Goal: Information Seeking & Learning: Learn about a topic

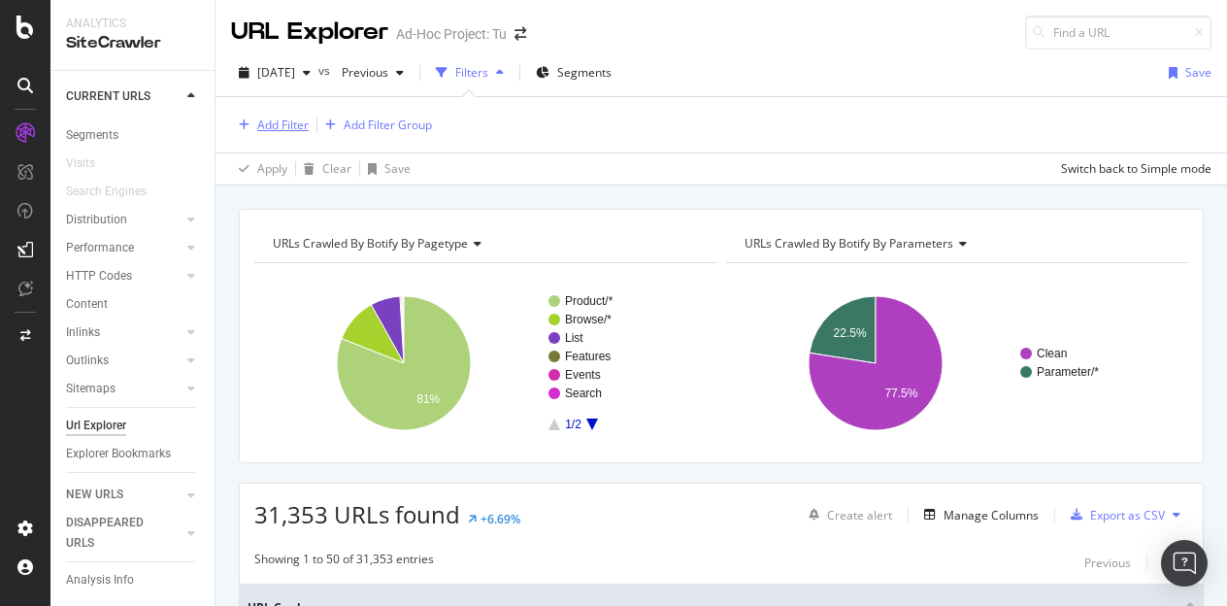
click at [278, 122] on div "Add Filter" at bounding box center [282, 124] width 51 height 17
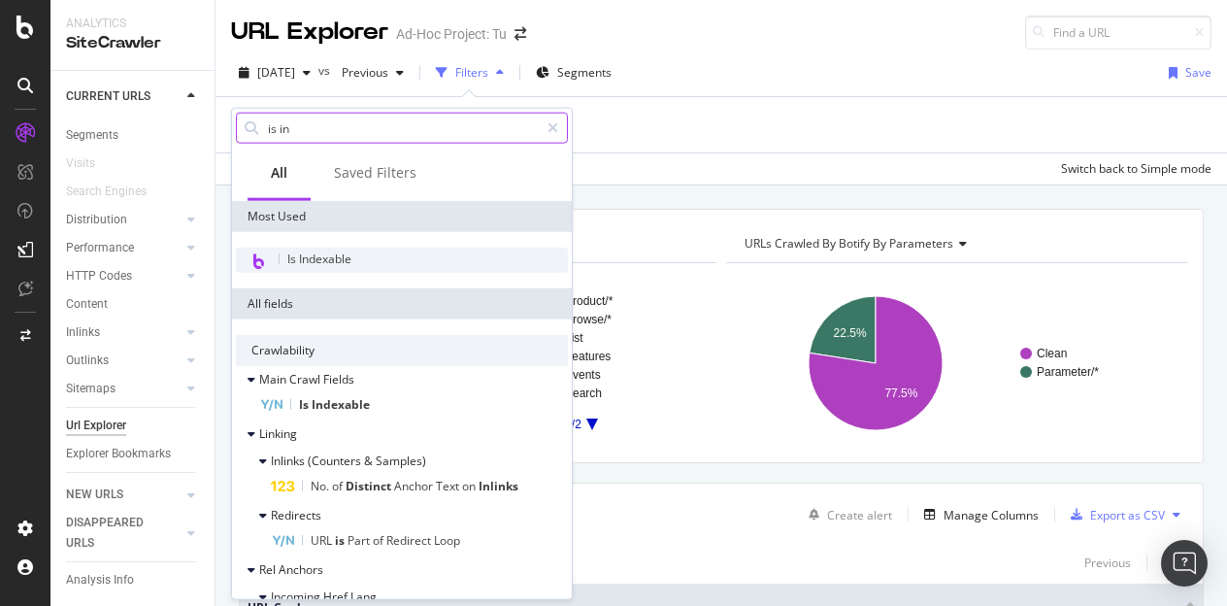
type input "is in"
click at [322, 251] on span "Is Indexable" at bounding box center [319, 258] width 64 height 17
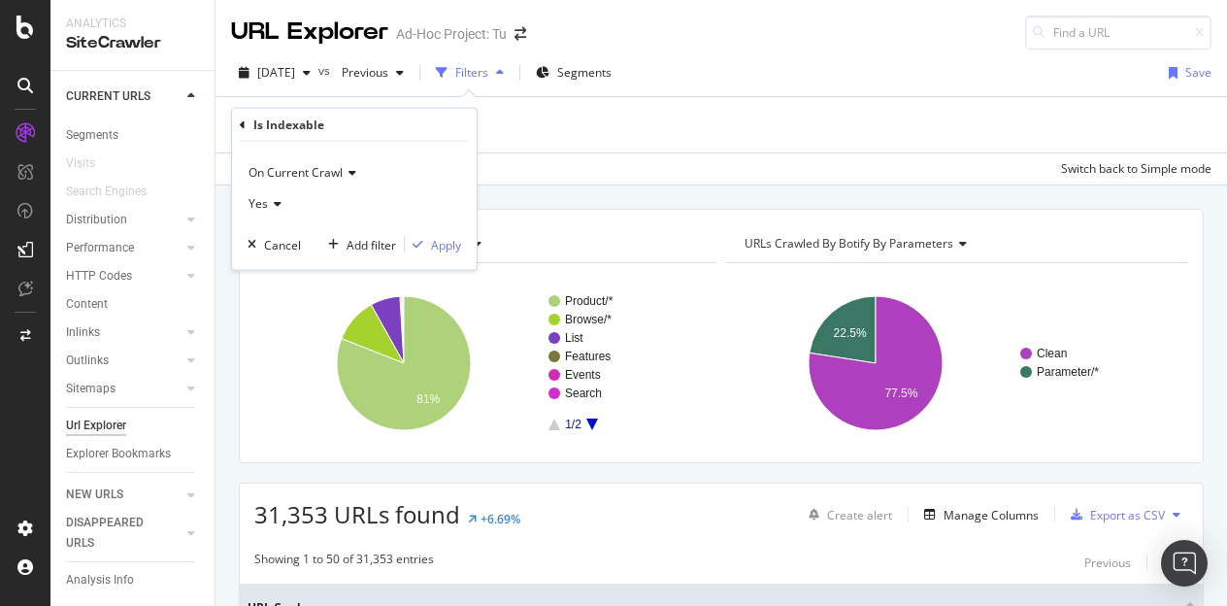
click at [256, 199] on span "Yes" at bounding box center [258, 203] width 19 height 17
click at [266, 260] on span "No" at bounding box center [265, 268] width 16 height 17
click at [448, 248] on div "Apply" at bounding box center [446, 244] width 30 height 17
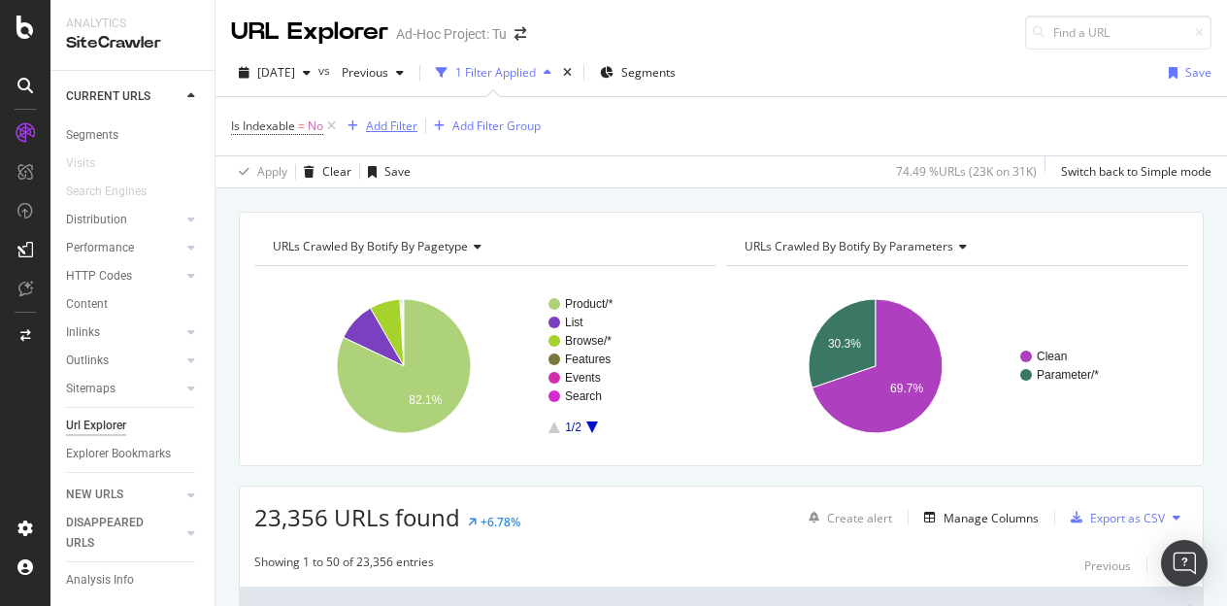
click at [384, 123] on div "Add Filter" at bounding box center [391, 125] width 51 height 17
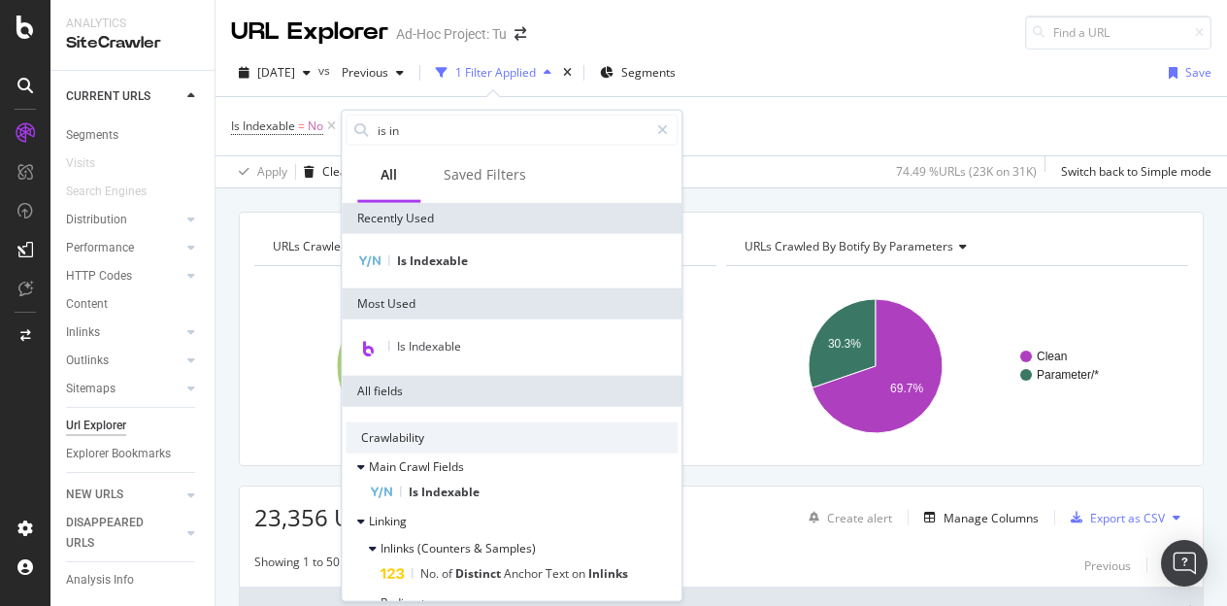
click at [791, 137] on div "Is Indexable = No Add Filter Add Filter Group" at bounding box center [721, 126] width 981 height 58
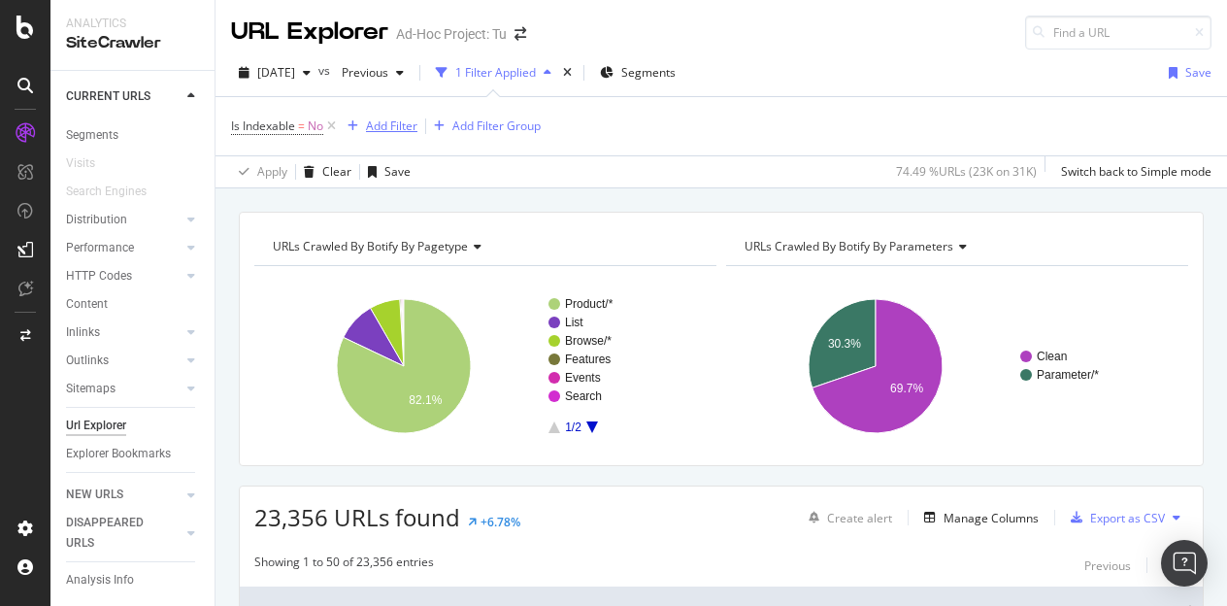
click at [392, 122] on div "Add Filter" at bounding box center [391, 125] width 51 height 17
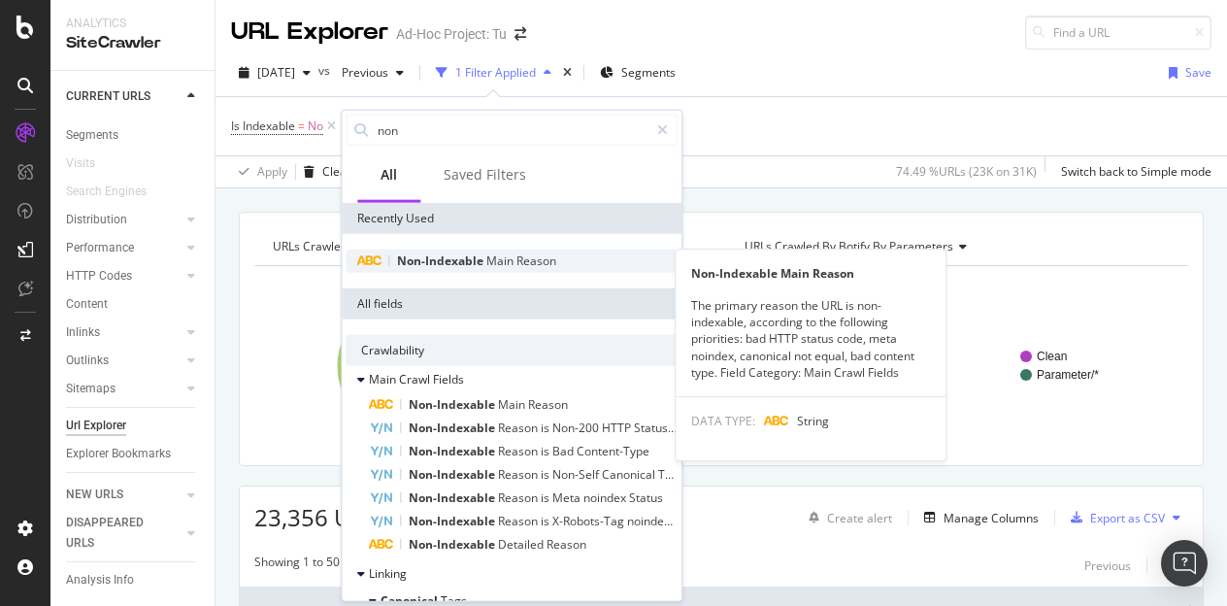
type input "non"
click at [481, 259] on span "Non-Indexable" at bounding box center [441, 260] width 89 height 17
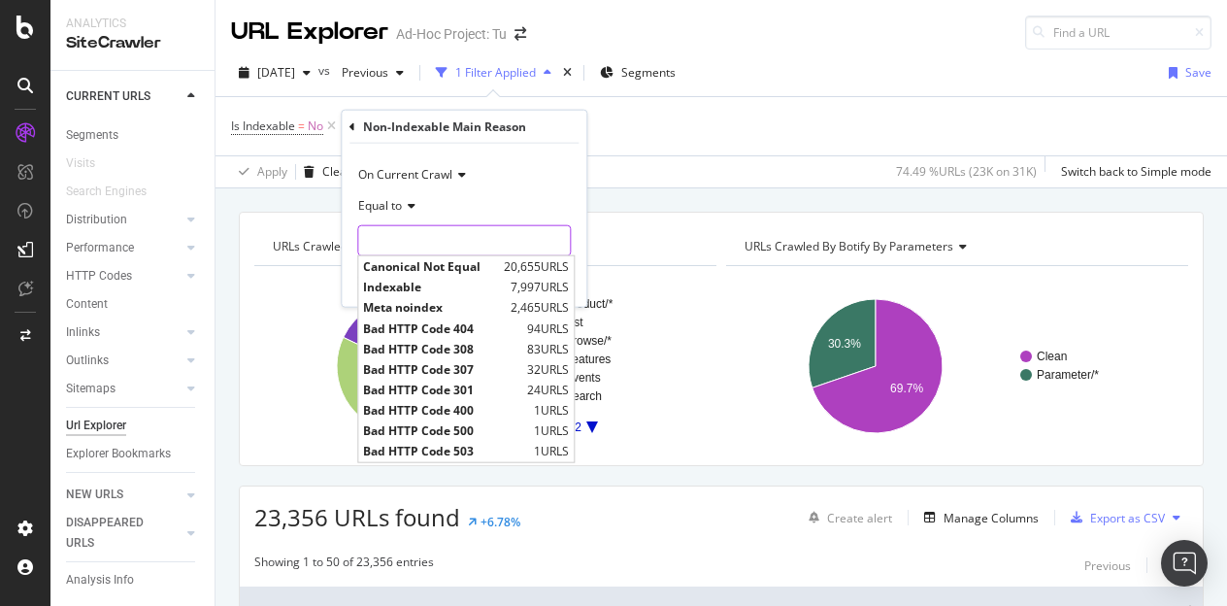
click at [403, 236] on input "text" at bounding box center [464, 240] width 212 height 31
click at [420, 263] on span "Canonical Not Equal" at bounding box center [431, 266] width 136 height 17
type input "Canonical Not Equal"
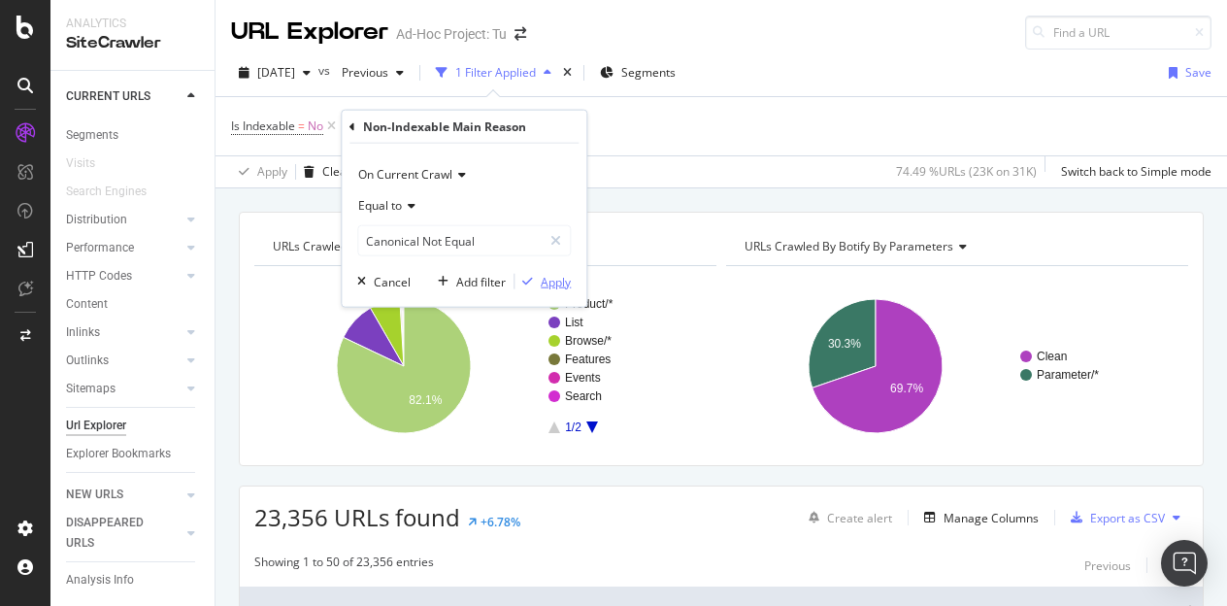
click at [553, 281] on div "Apply" at bounding box center [556, 281] width 30 height 17
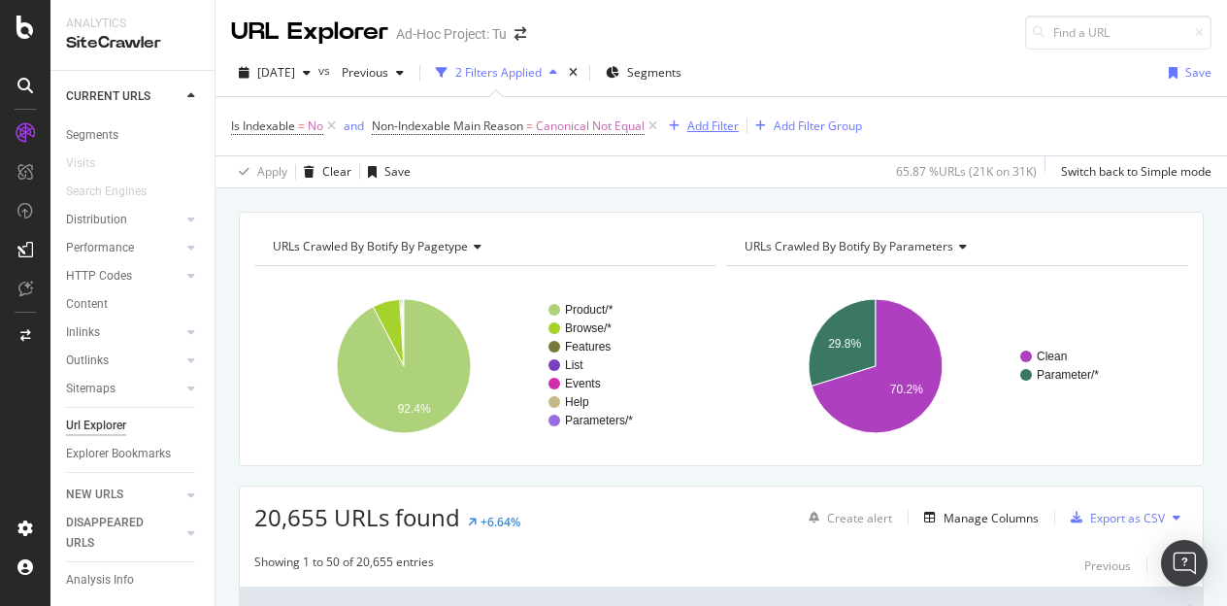
click at [715, 130] on div "Add Filter" at bounding box center [712, 125] width 51 height 17
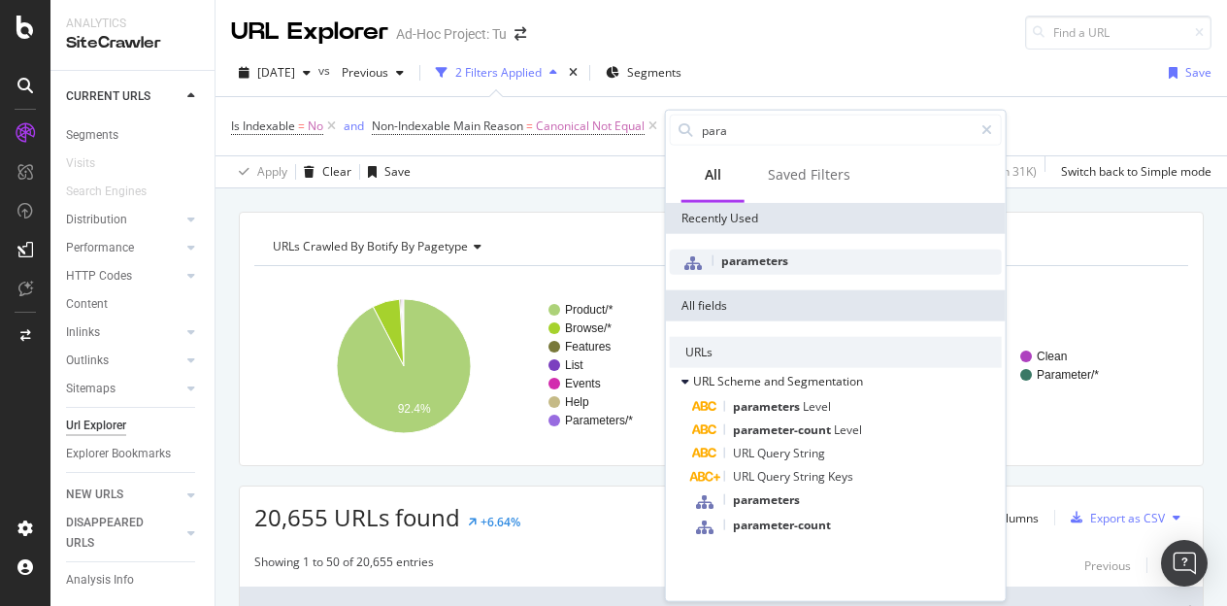
type input "para"
click at [770, 254] on span "parameters" at bounding box center [754, 260] width 67 height 17
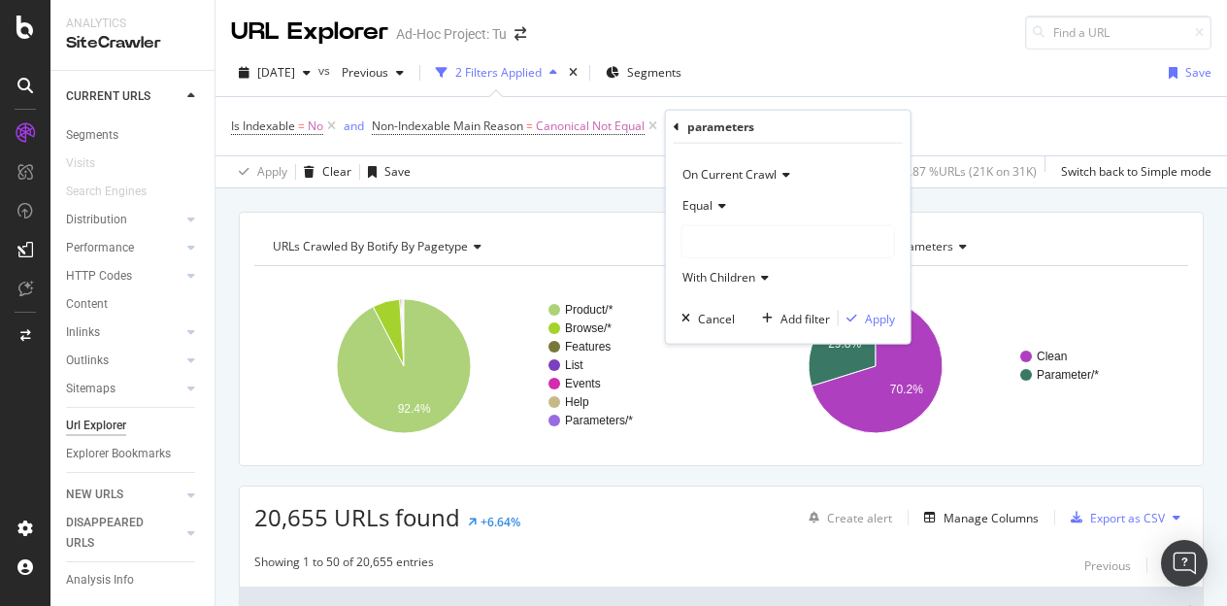
click at [756, 244] on div at bounding box center [788, 241] width 212 height 31
click at [753, 275] on span "24,287 URLS" at bounding box center [774, 281] width 73 height 17
click at [872, 316] on div "Apply" at bounding box center [880, 318] width 30 height 17
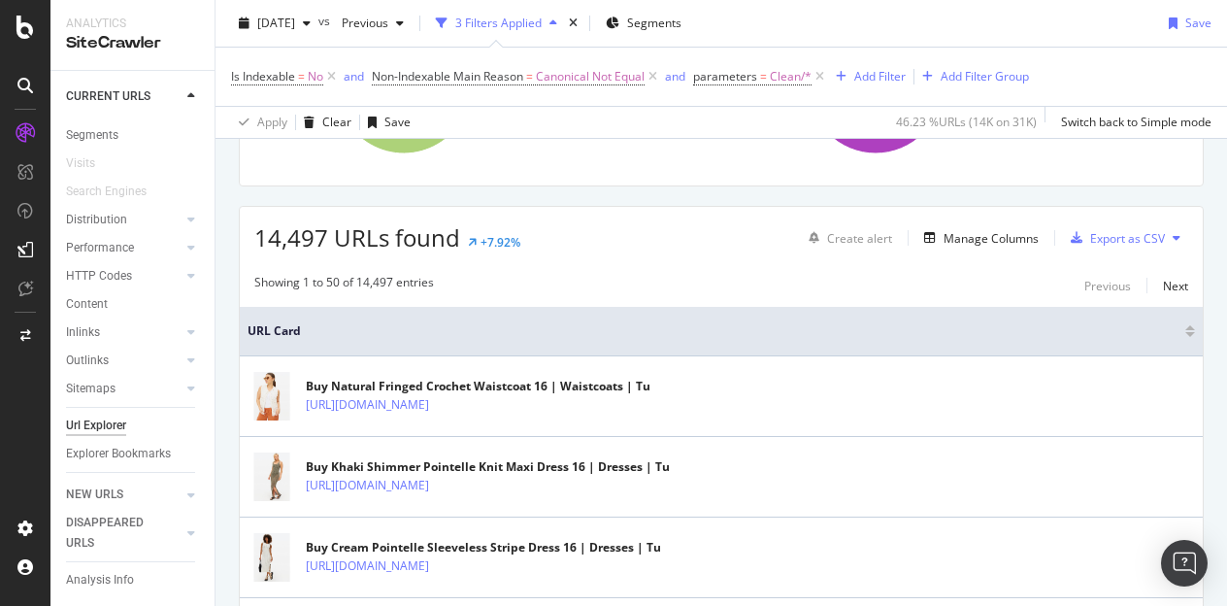
scroll to position [291, 0]
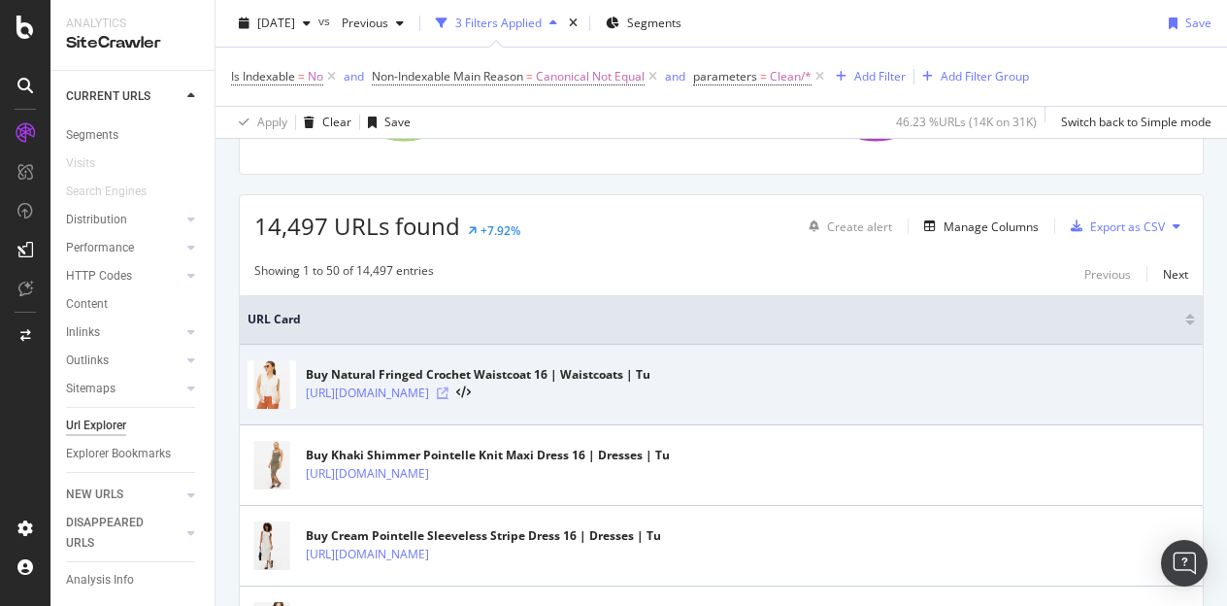
click at [449, 391] on icon at bounding box center [443, 393] width 12 height 12
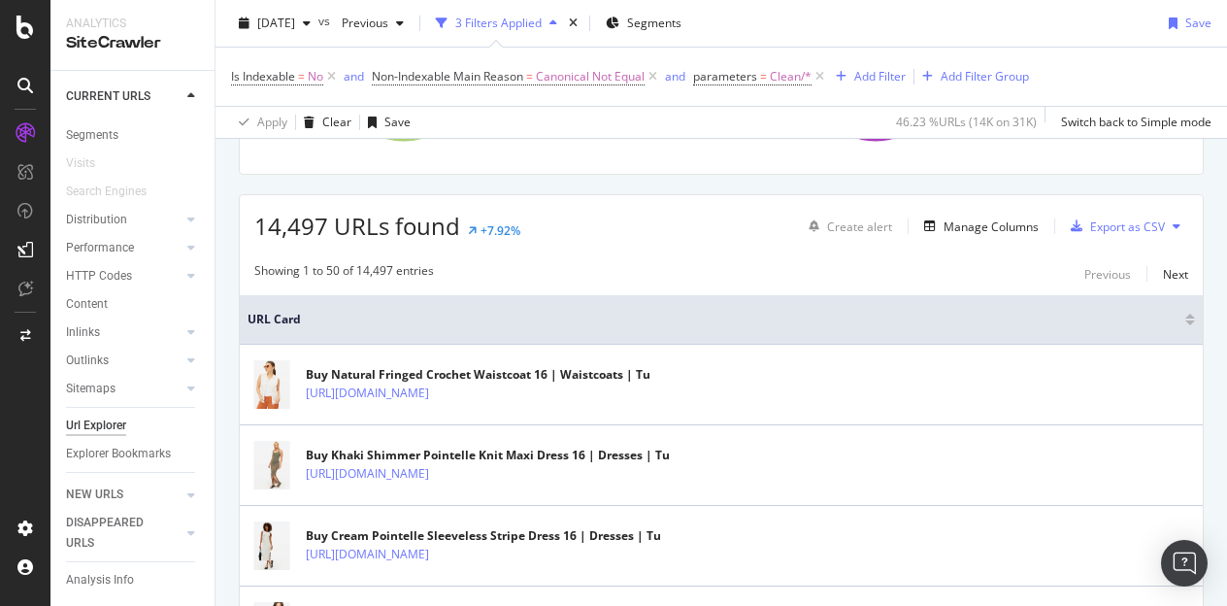
scroll to position [0, 0]
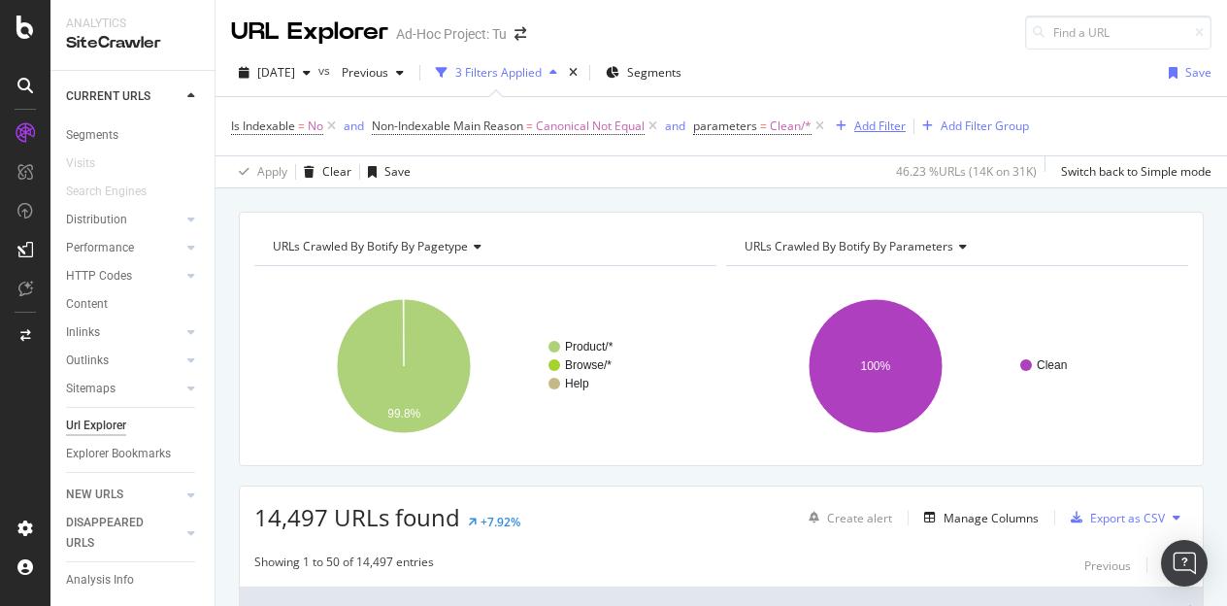
click at [874, 123] on div "Add Filter" at bounding box center [879, 125] width 51 height 17
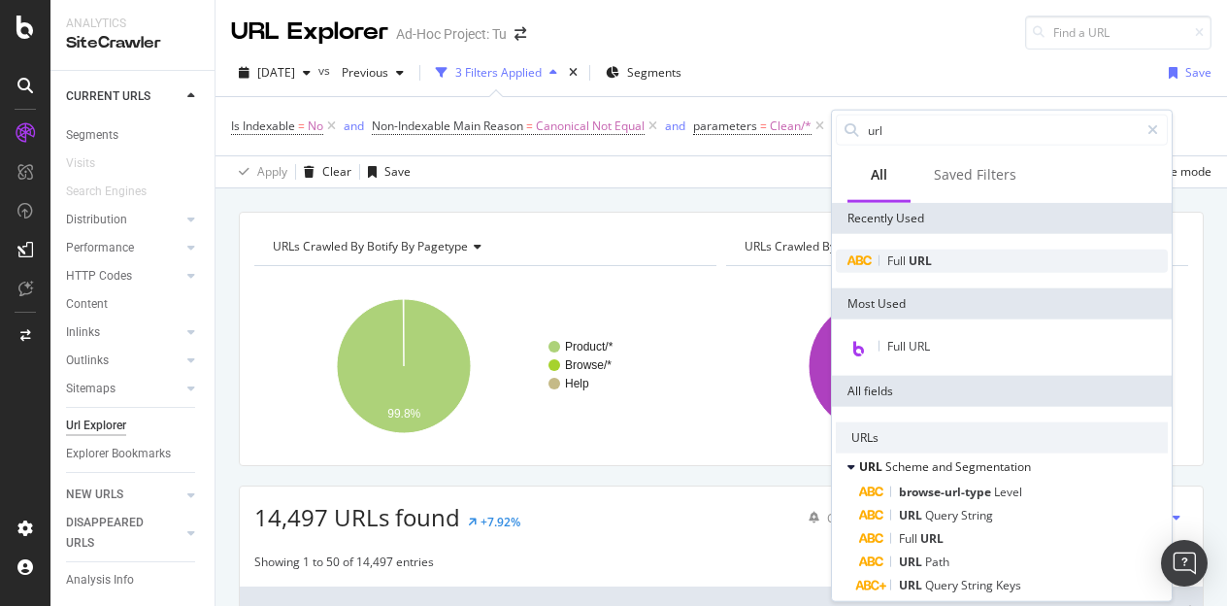
type input "url"
click at [940, 259] on div "Full URL" at bounding box center [1002, 260] width 332 height 23
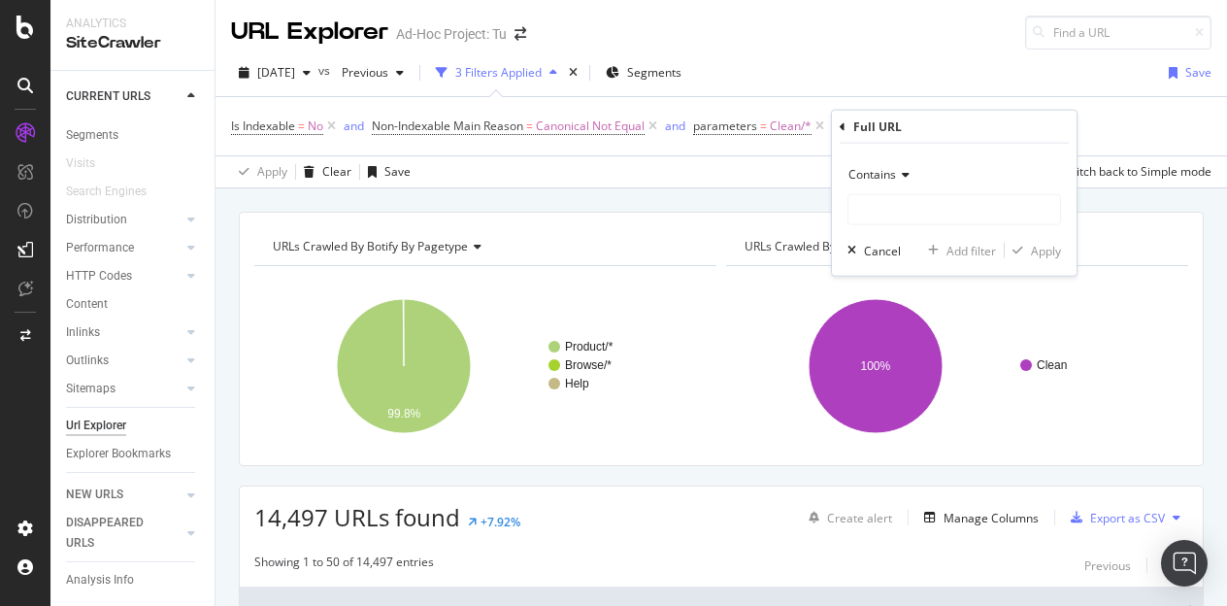
click at [896, 176] on icon at bounding box center [903, 175] width 14 height 12
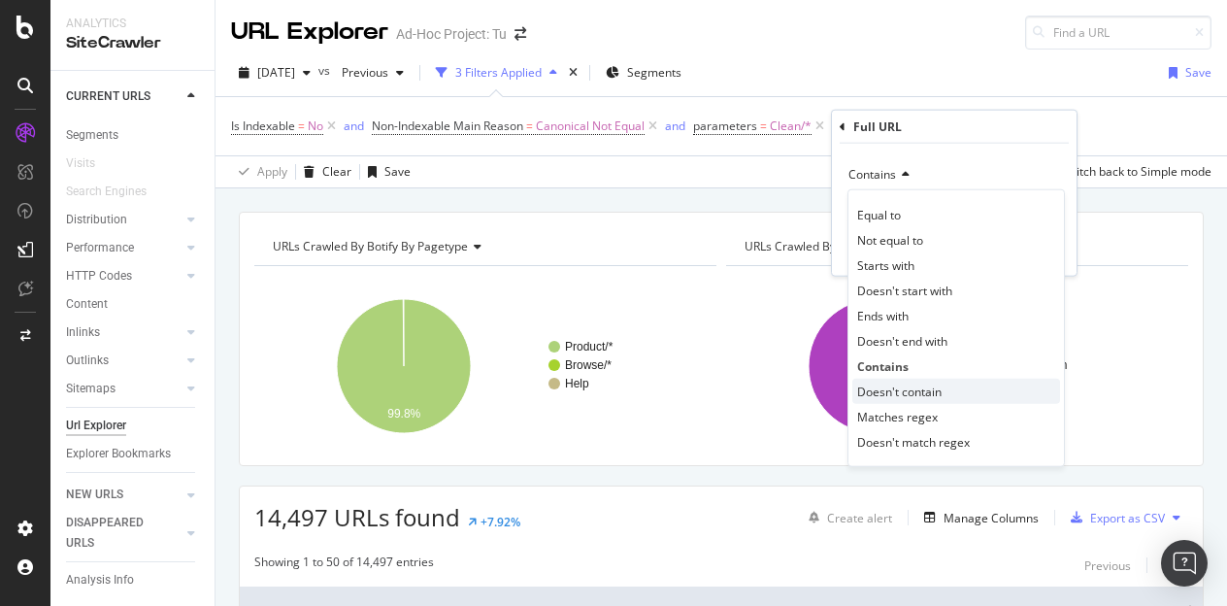
click at [891, 389] on span "Doesn't contain" at bounding box center [899, 390] width 84 height 17
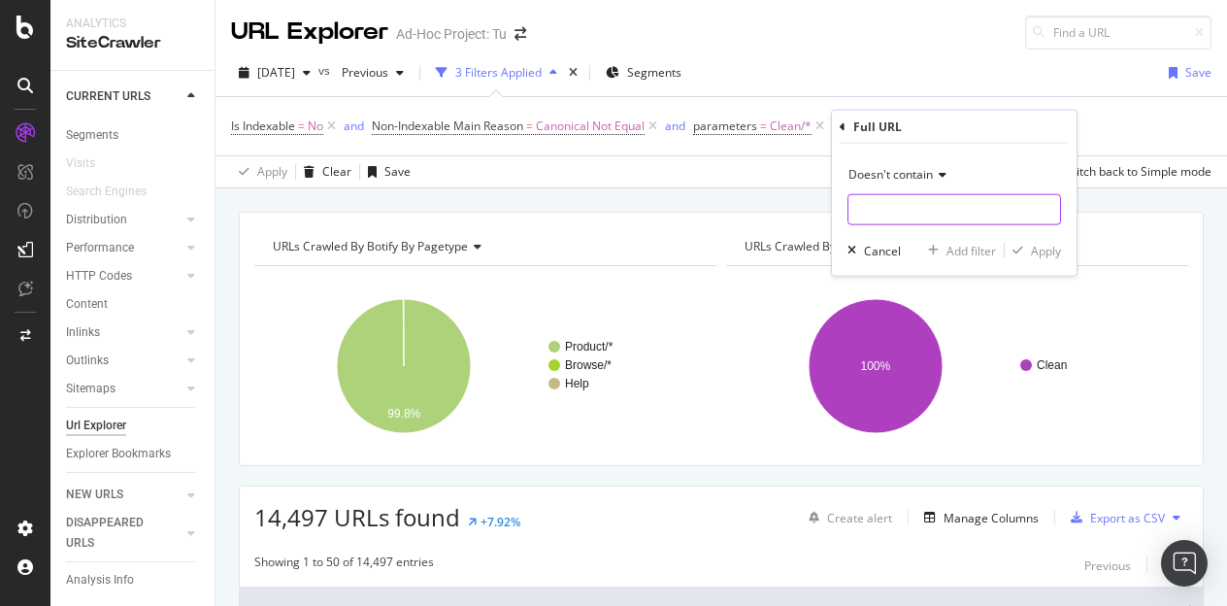
click at [876, 207] on input "text" at bounding box center [954, 209] width 212 height 31
type input "/product"
click at [1041, 251] on div "Apply" at bounding box center [1046, 250] width 30 height 17
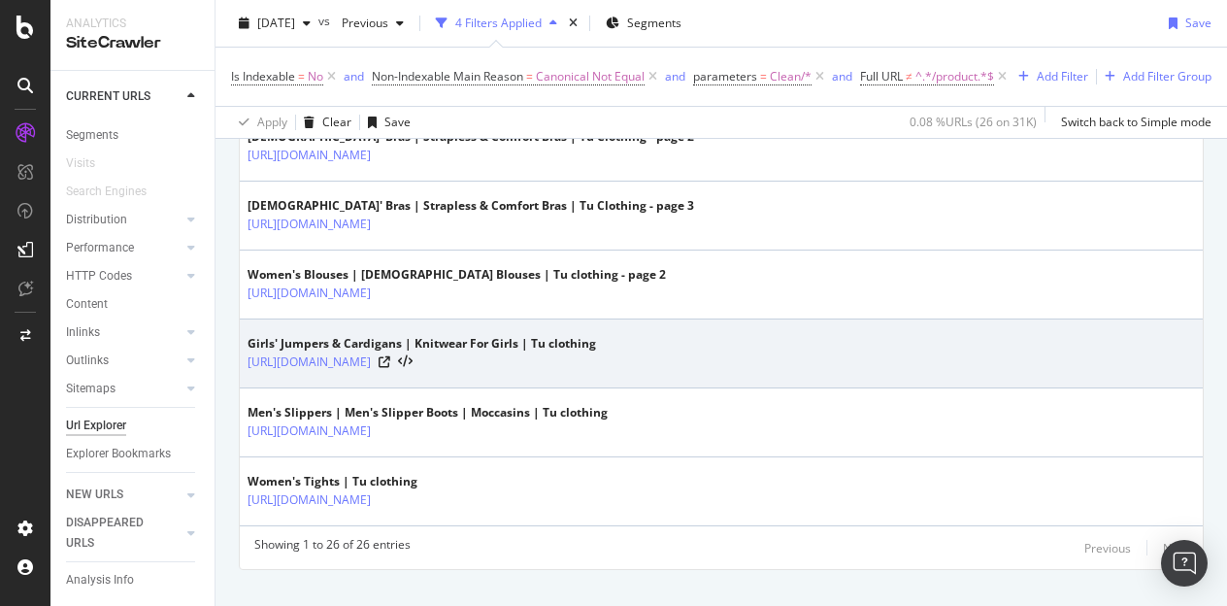
scroll to position [1947, 0]
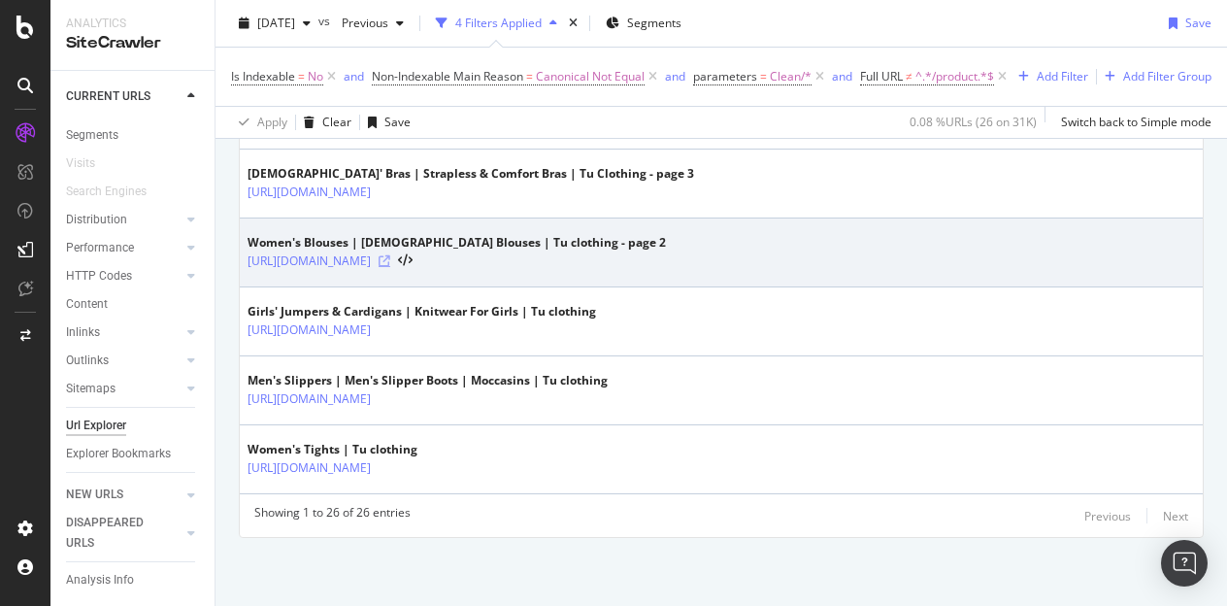
click at [390, 257] on icon at bounding box center [385, 261] width 12 height 12
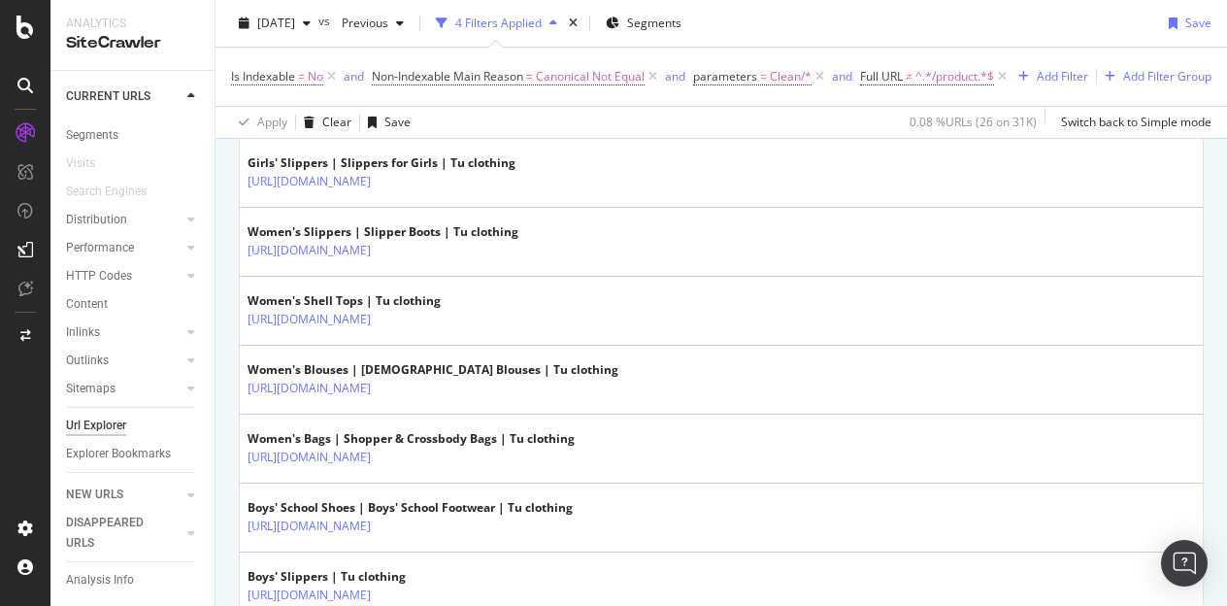
scroll to position [782, 0]
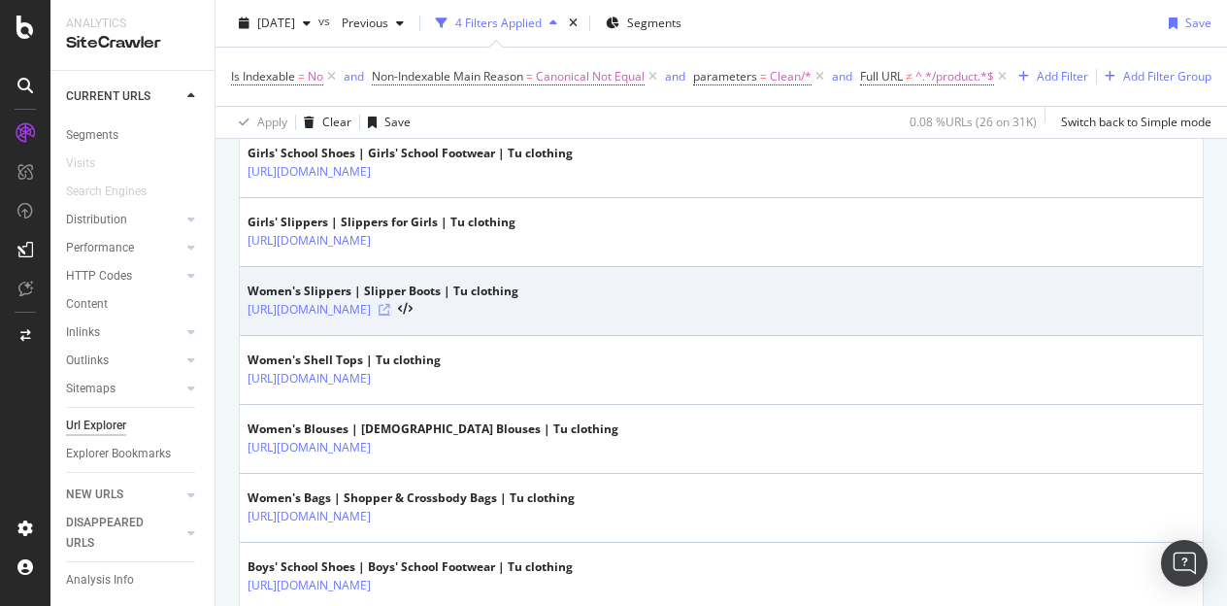
click at [390, 316] on icon at bounding box center [385, 310] width 12 height 12
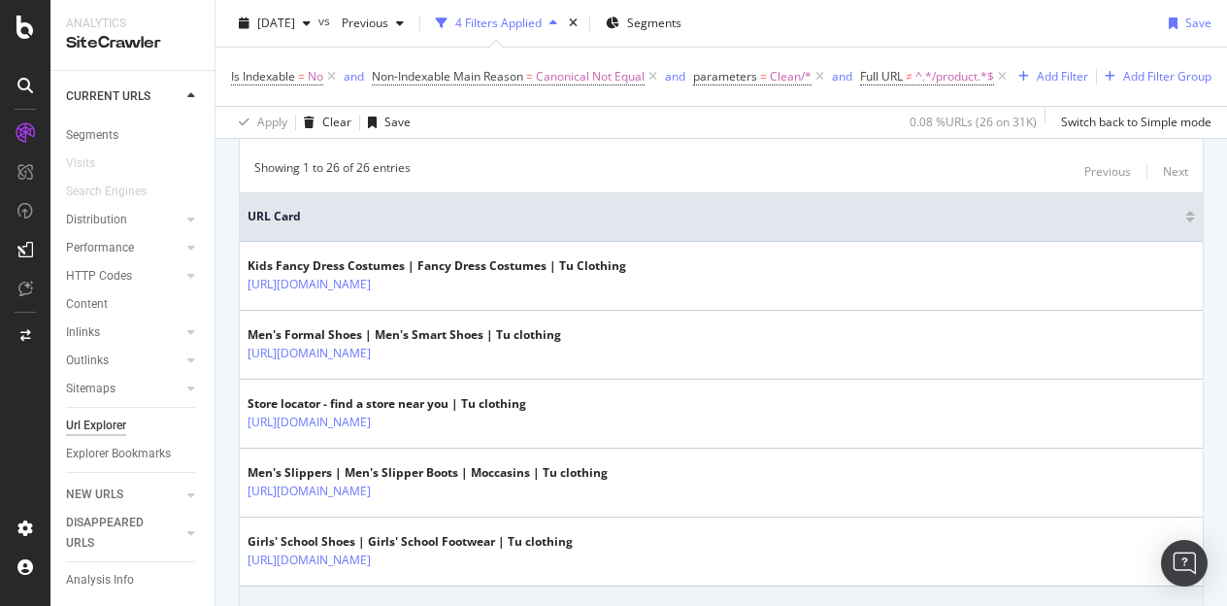
scroll to position [0, 0]
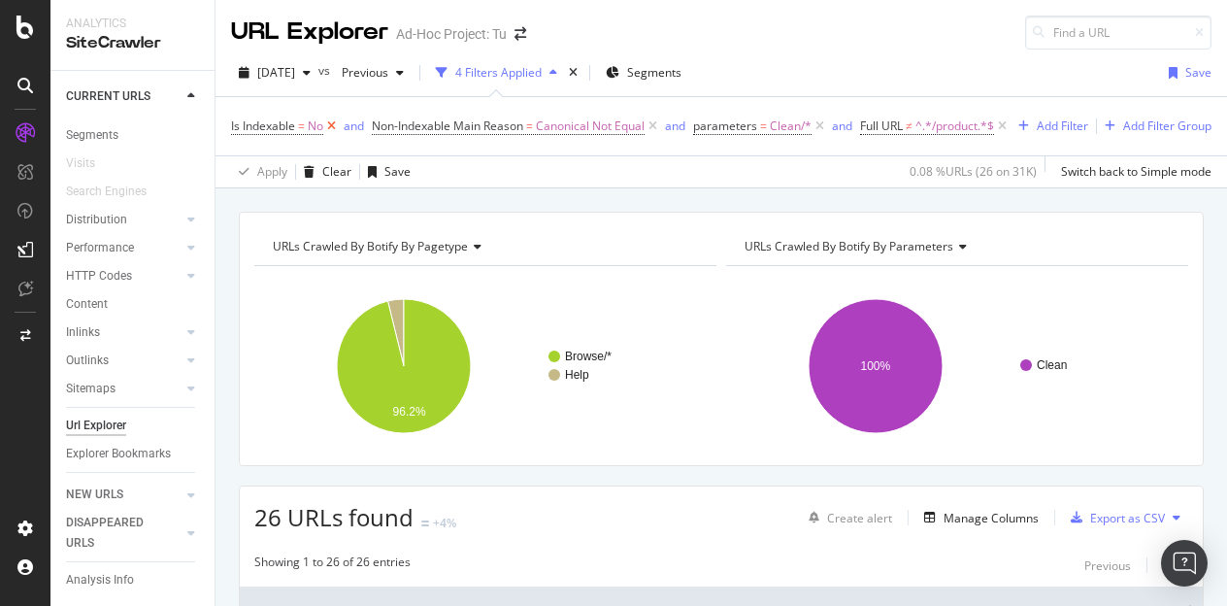
click at [326, 121] on icon at bounding box center [331, 125] width 17 height 19
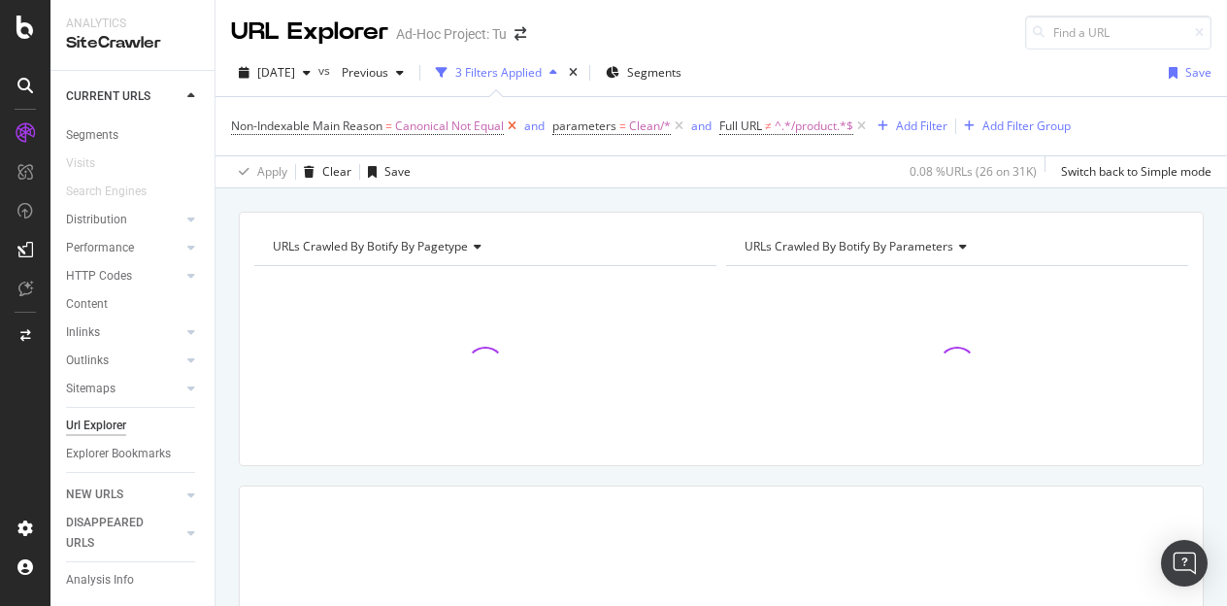
click at [512, 123] on icon at bounding box center [512, 125] width 17 height 19
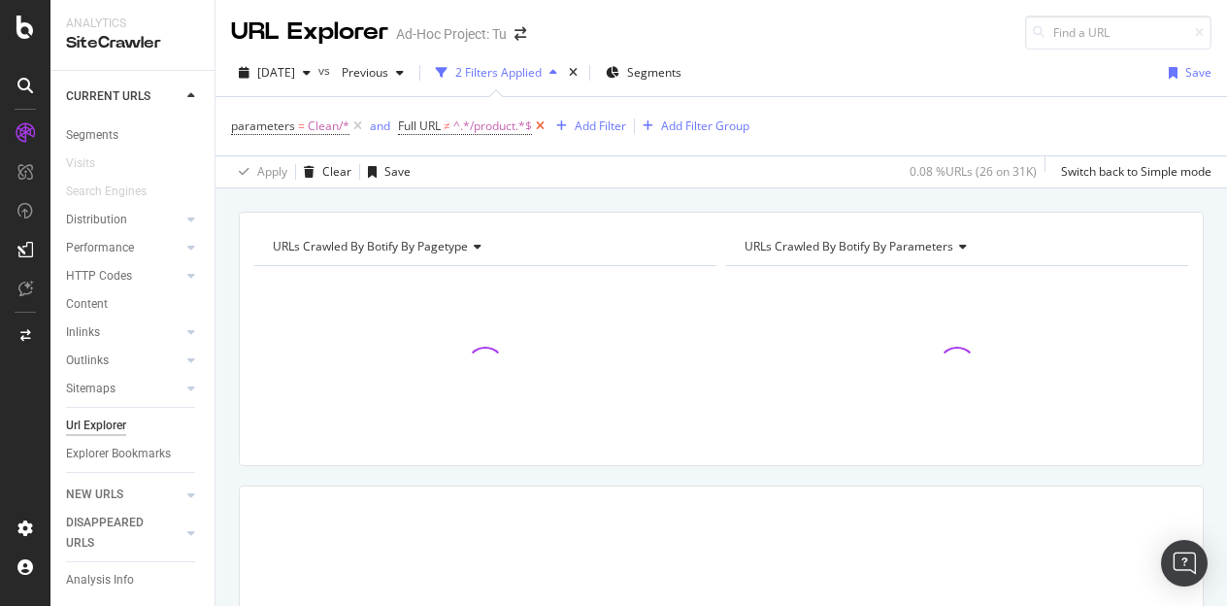
click at [545, 123] on icon at bounding box center [540, 125] width 17 height 19
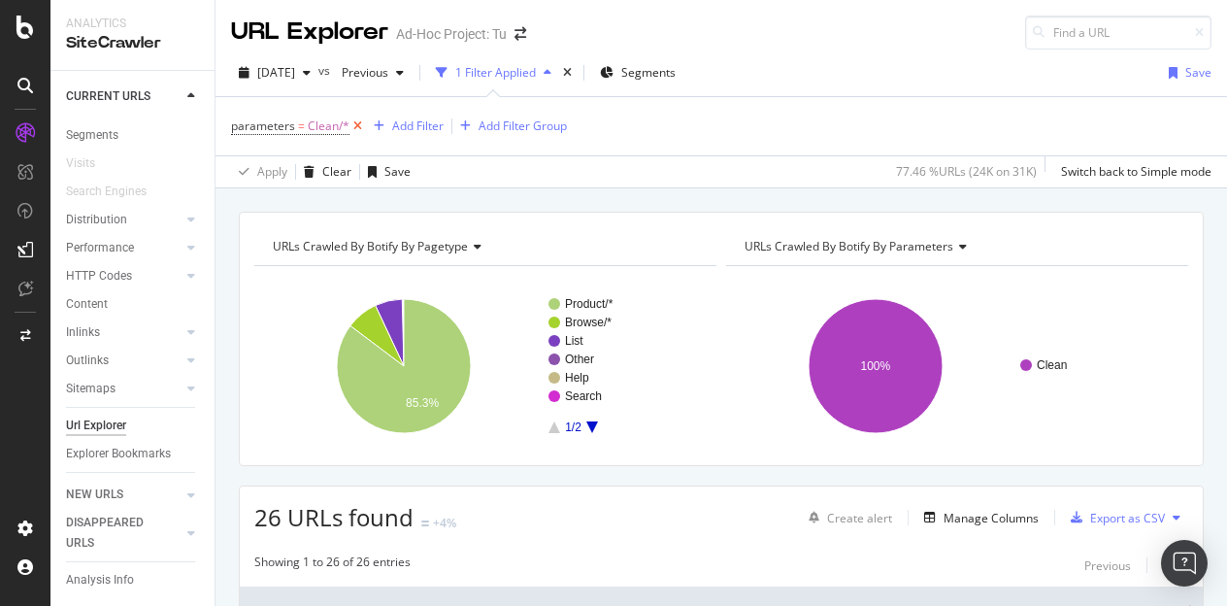
click at [355, 123] on icon at bounding box center [357, 125] width 17 height 19
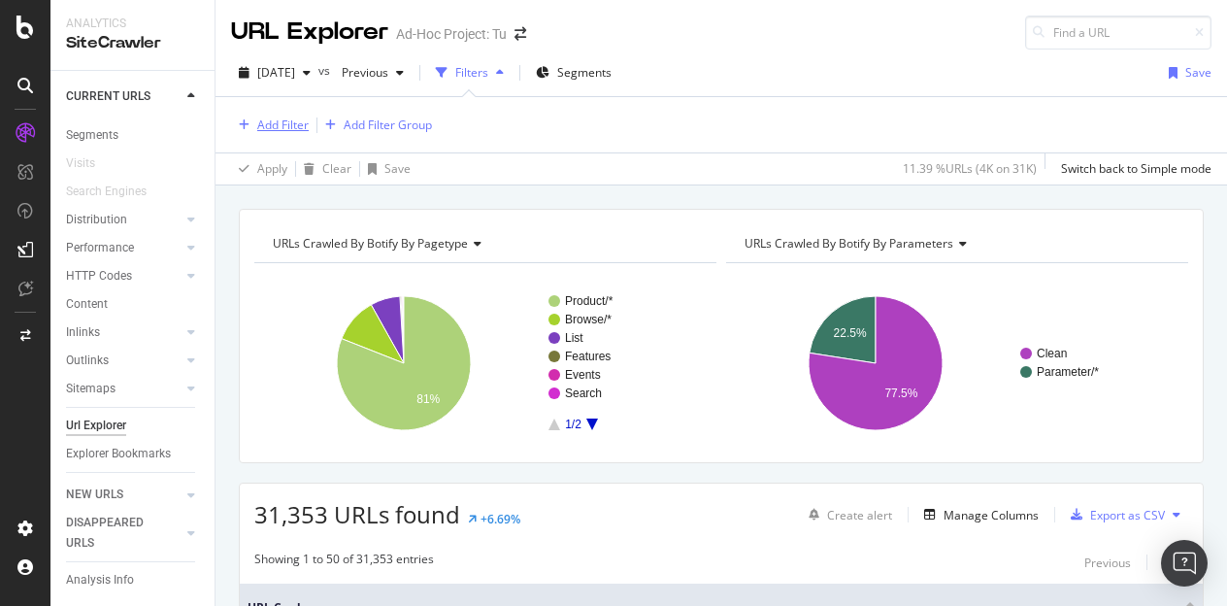
click at [283, 123] on div "Add Filter" at bounding box center [282, 124] width 51 height 17
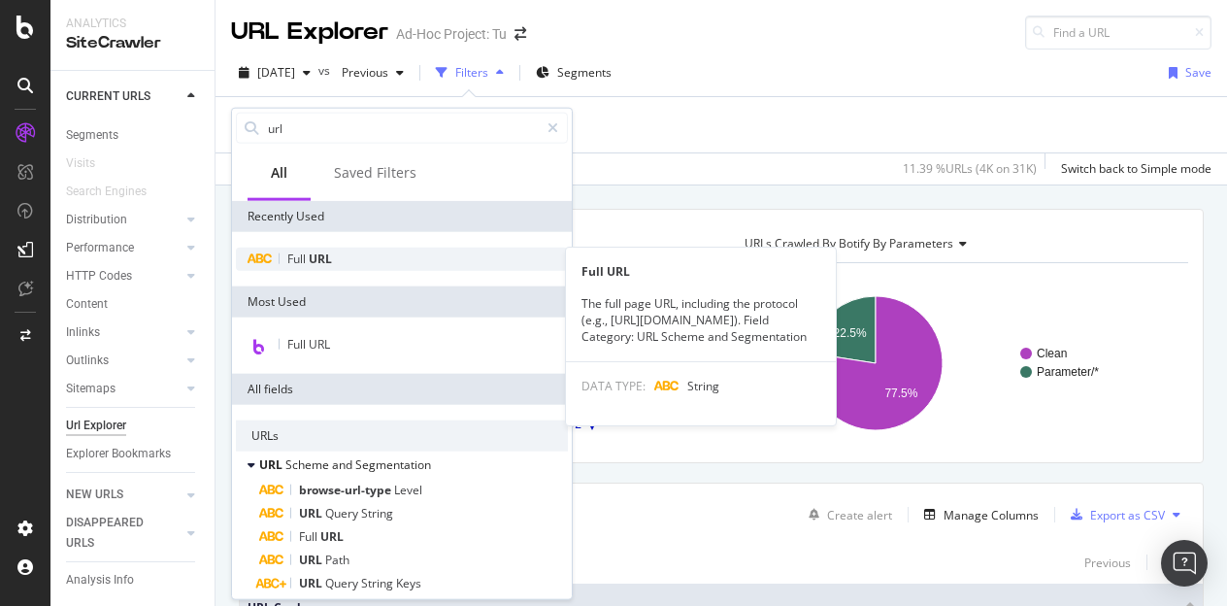
click at [332, 265] on div "Full URL" at bounding box center [402, 259] width 332 height 23
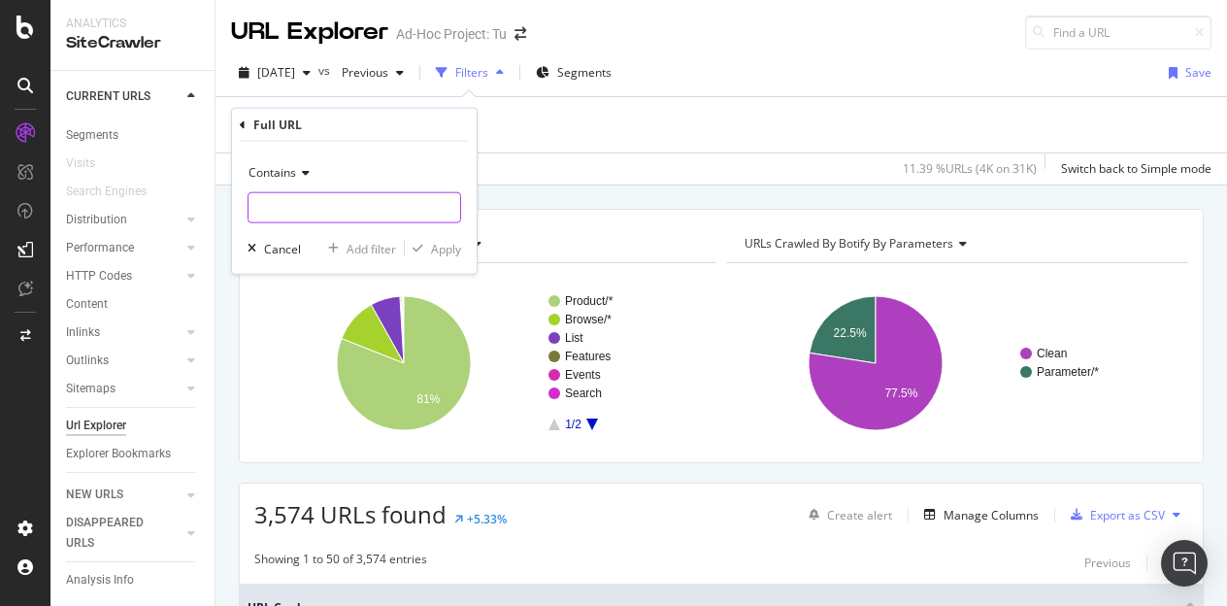
click at [283, 209] on input "text" at bounding box center [355, 207] width 212 height 31
paste input "/page"
type input "/page"
click at [457, 244] on div "Apply" at bounding box center [446, 248] width 30 height 17
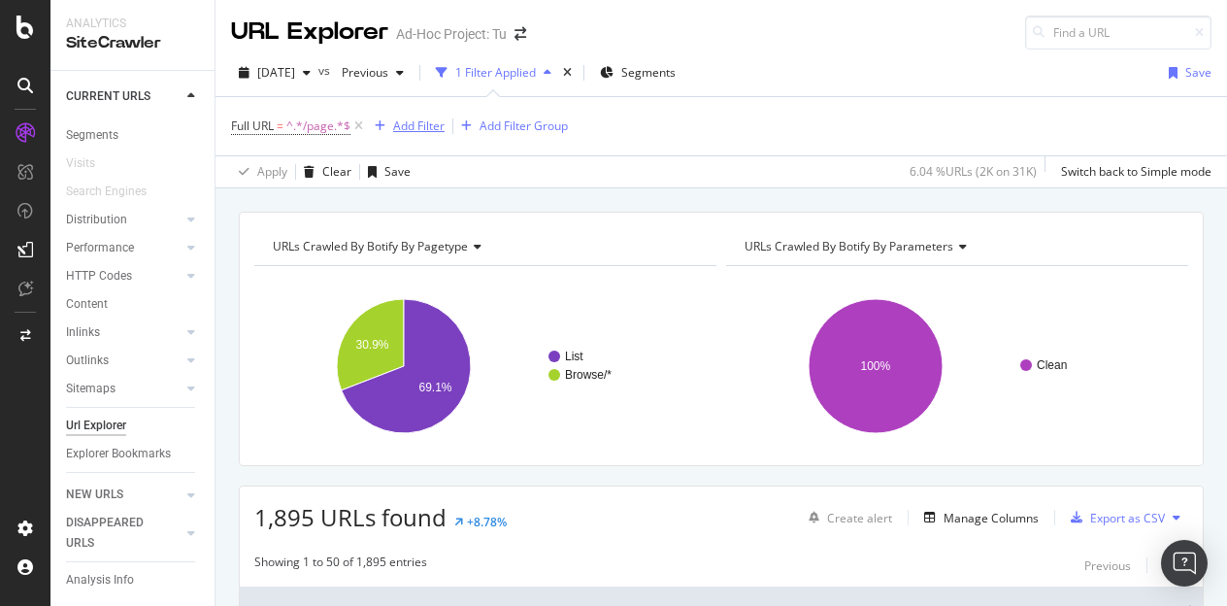
click at [421, 118] on div "Add Filter" at bounding box center [418, 125] width 51 height 17
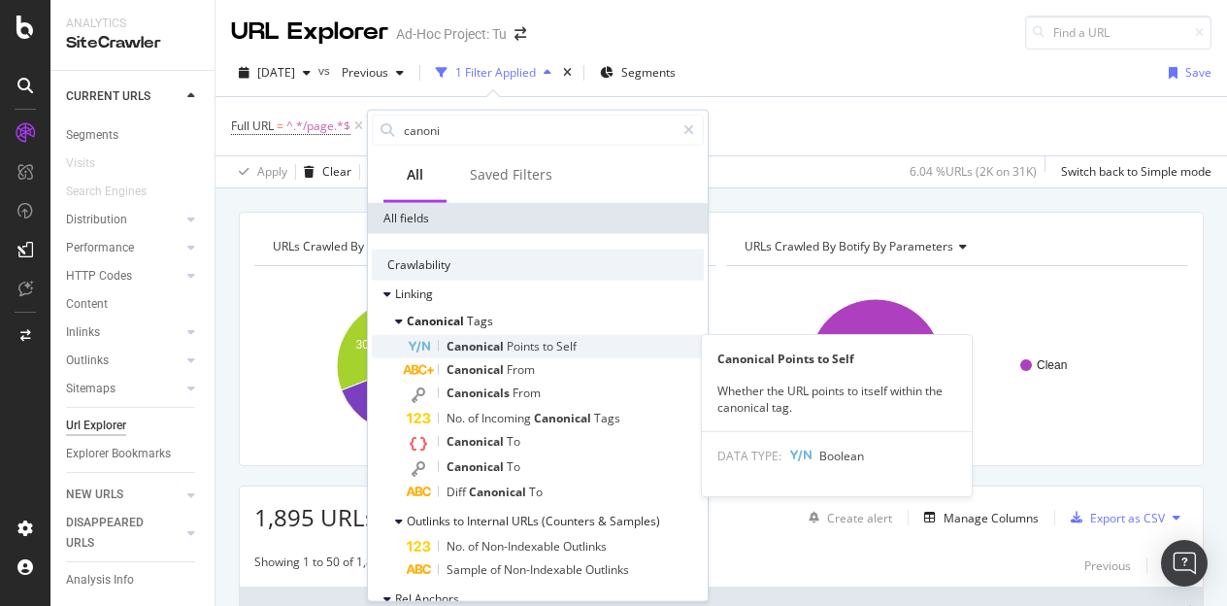
type input "canoni"
click at [567, 337] on div "Canonical Points to Self" at bounding box center [555, 346] width 297 height 23
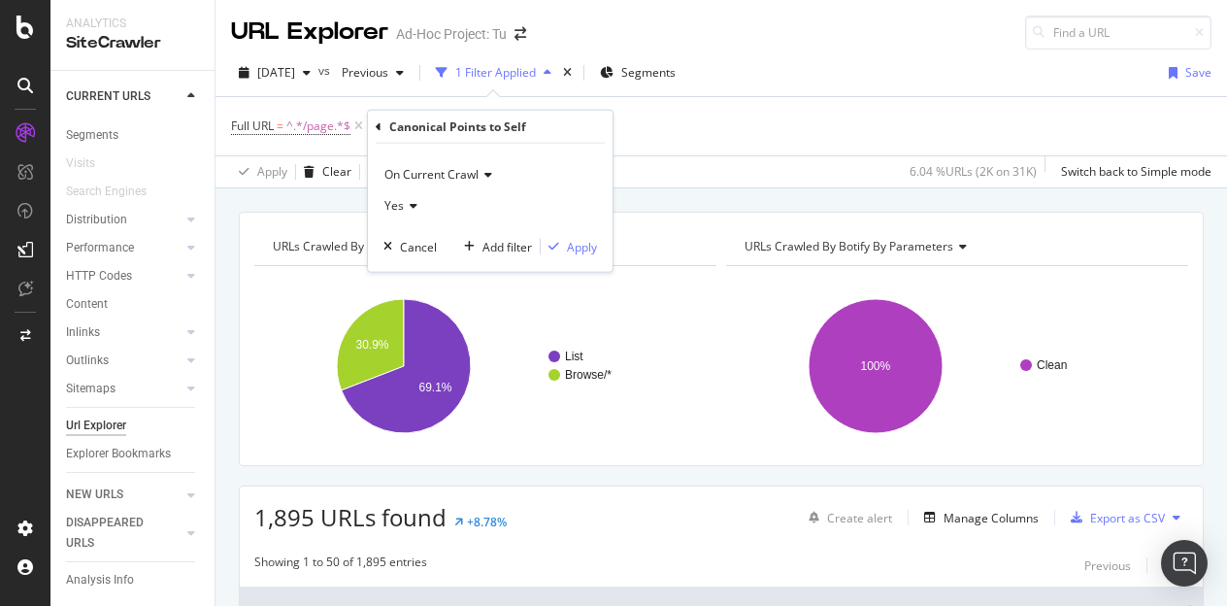
click at [401, 204] on span "Yes" at bounding box center [393, 205] width 19 height 17
click at [407, 269] on span "No" at bounding box center [401, 270] width 16 height 17
click at [586, 248] on div "Apply" at bounding box center [582, 246] width 30 height 17
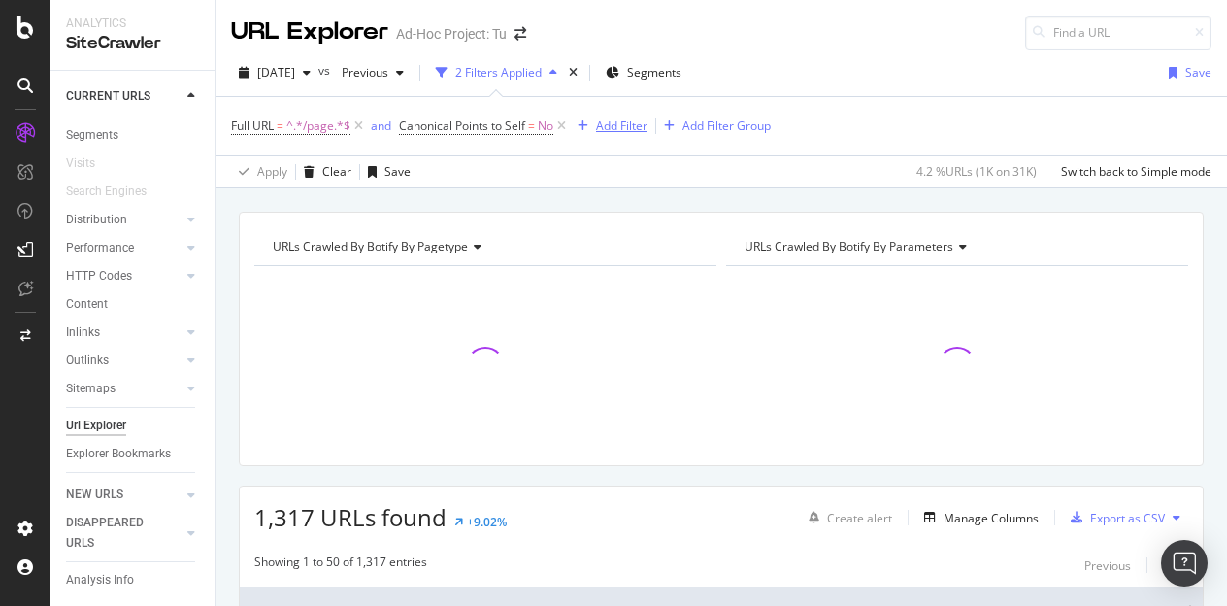
click at [598, 120] on div "Add Filter" at bounding box center [621, 125] width 51 height 17
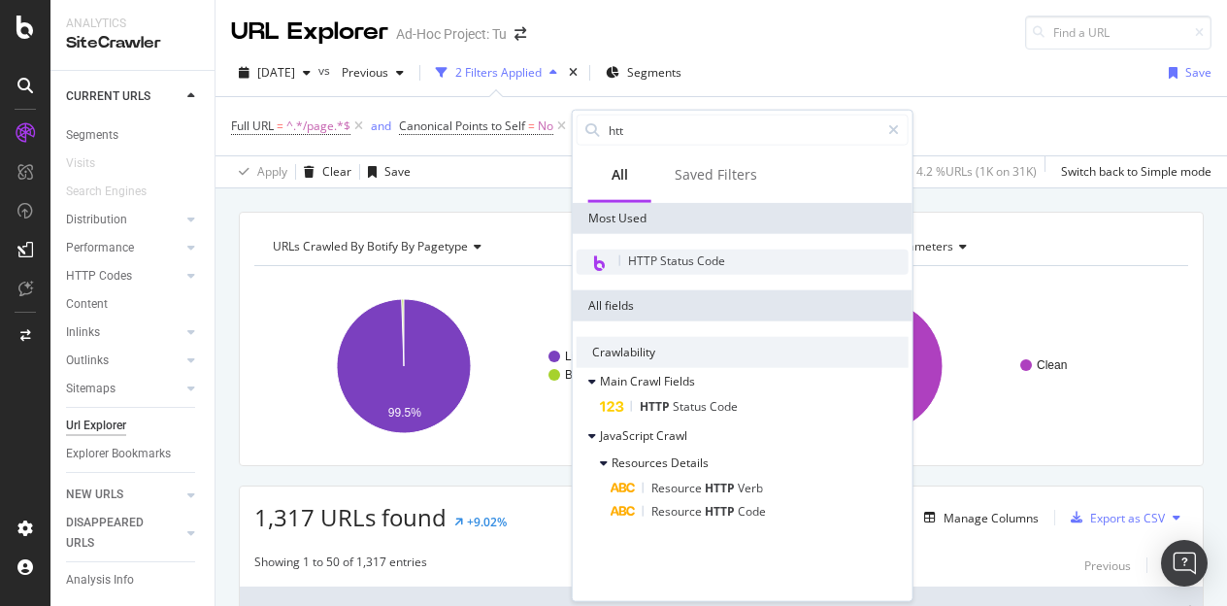
type input "htt"
click at [689, 257] on span "HTTP Status Code" at bounding box center [676, 260] width 97 height 17
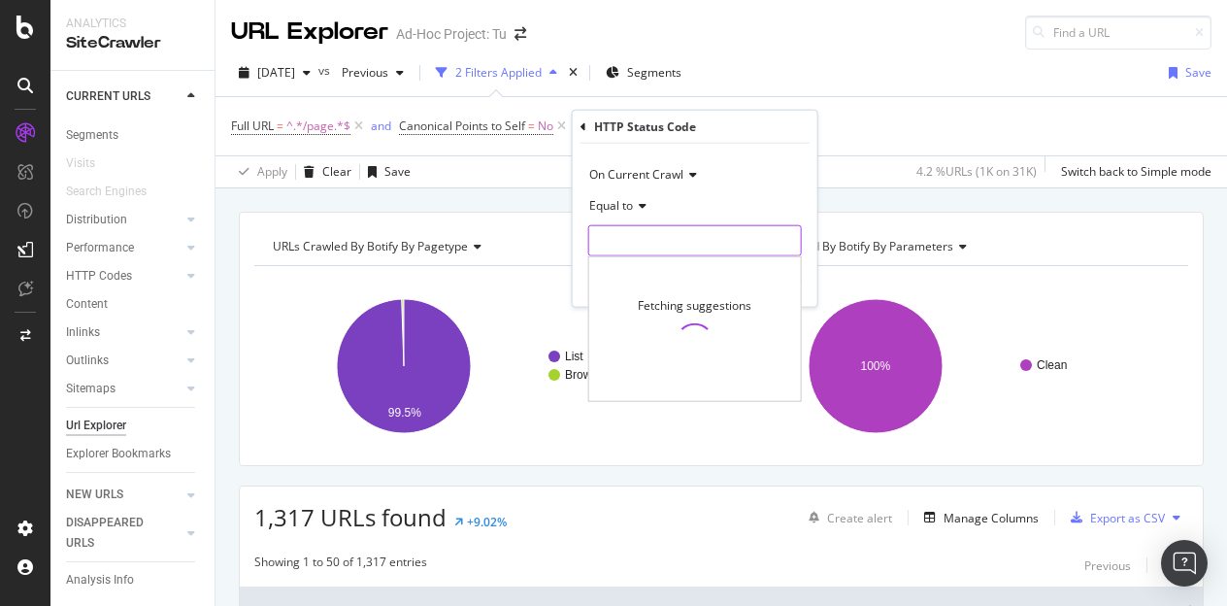
click at [676, 232] on input "number" at bounding box center [695, 240] width 214 height 31
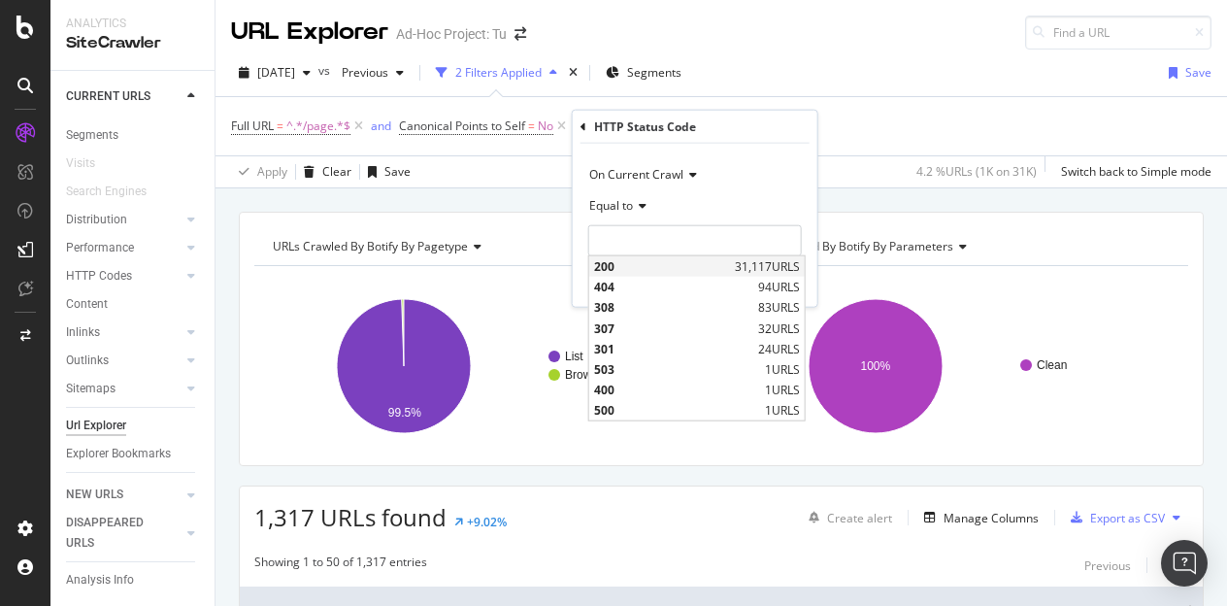
click at [639, 271] on span "200" at bounding box center [662, 266] width 136 height 17
type input "200"
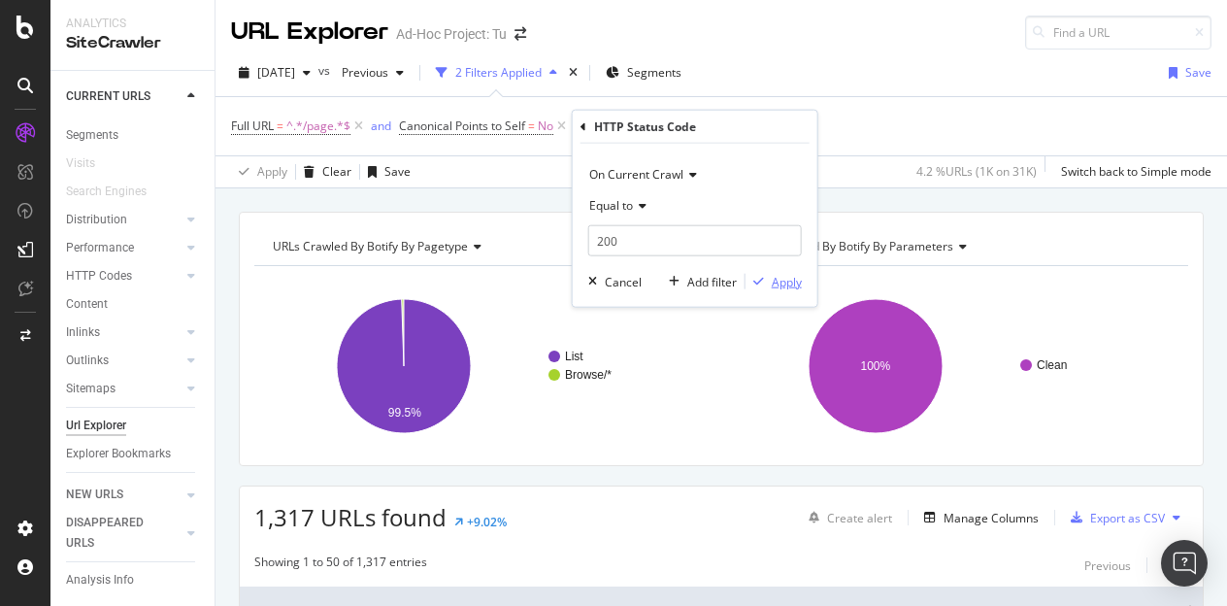
click at [786, 278] on div "Apply" at bounding box center [787, 281] width 30 height 17
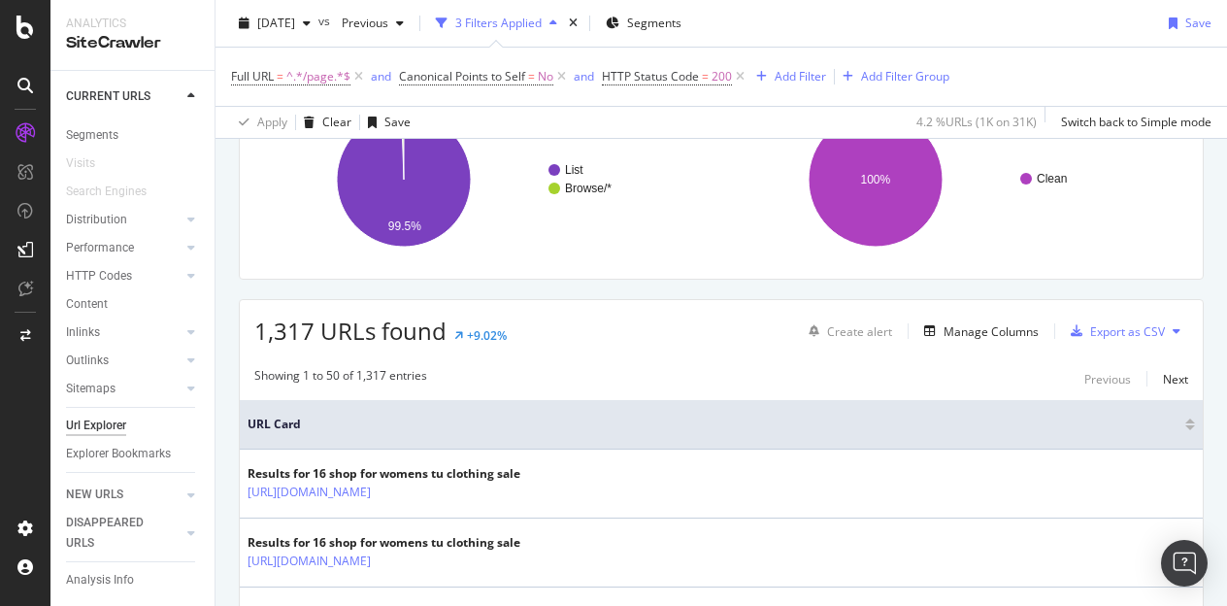
scroll to position [194, 0]
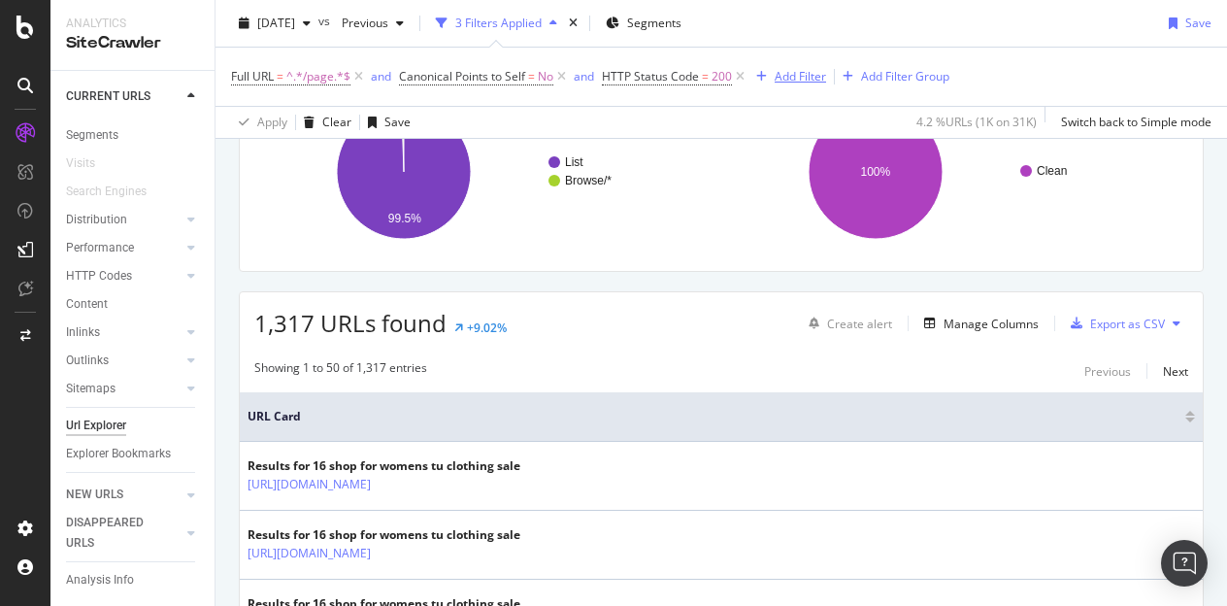
click at [785, 82] on div "Add Filter" at bounding box center [800, 76] width 51 height 17
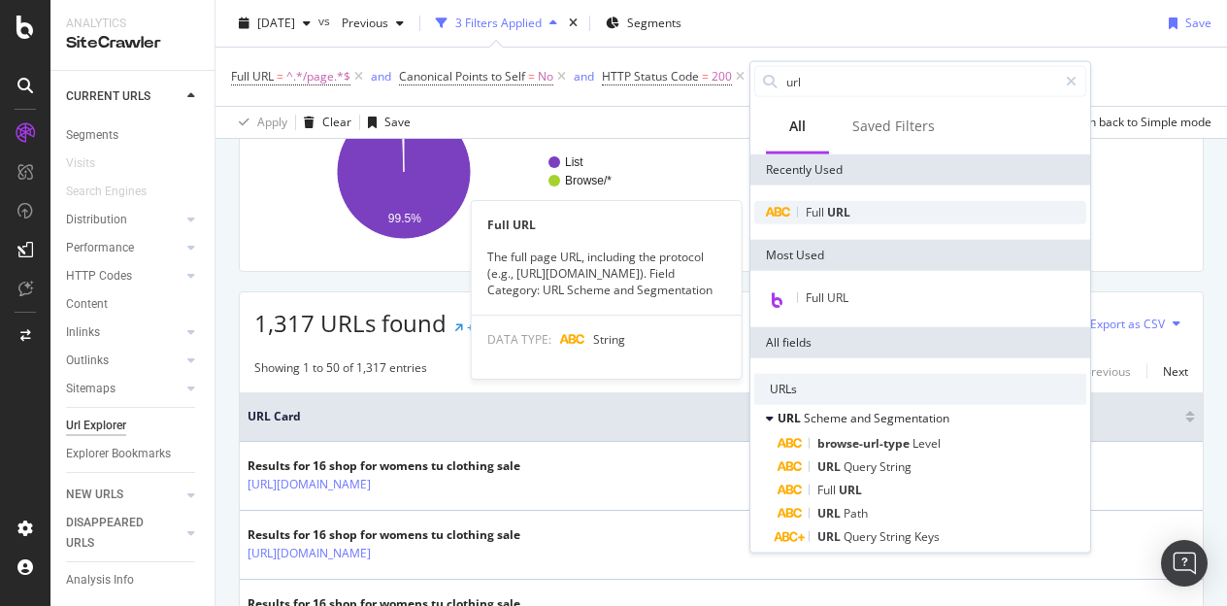
type input "url"
click at [826, 207] on span "Full" at bounding box center [816, 212] width 21 height 17
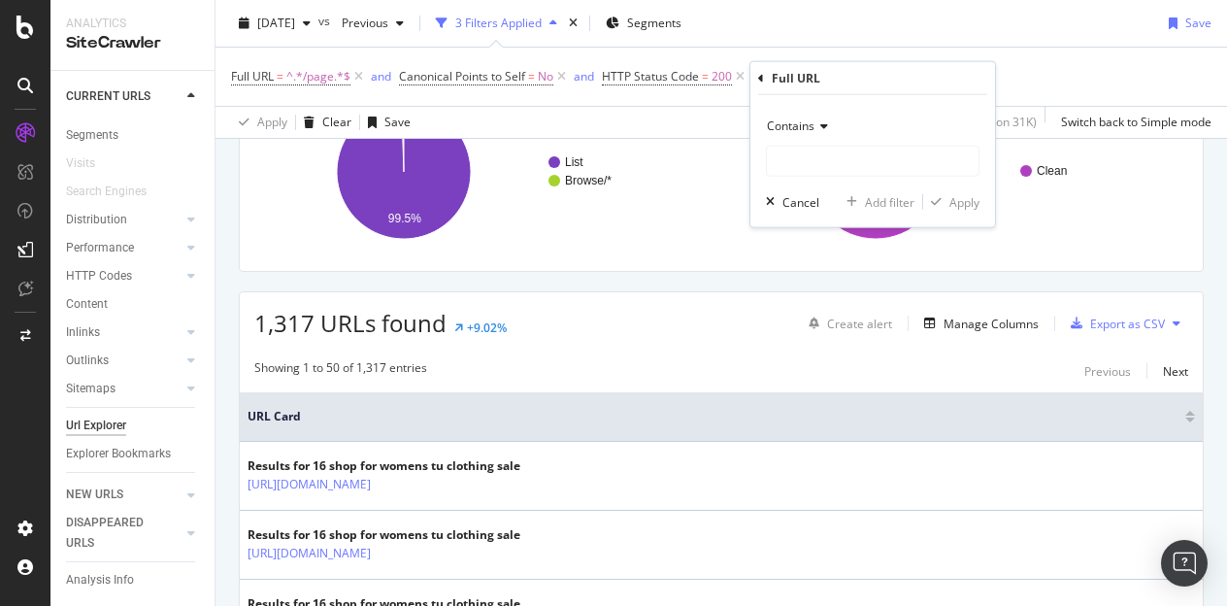
click at [798, 134] on div "Contains" at bounding box center [873, 126] width 214 height 31
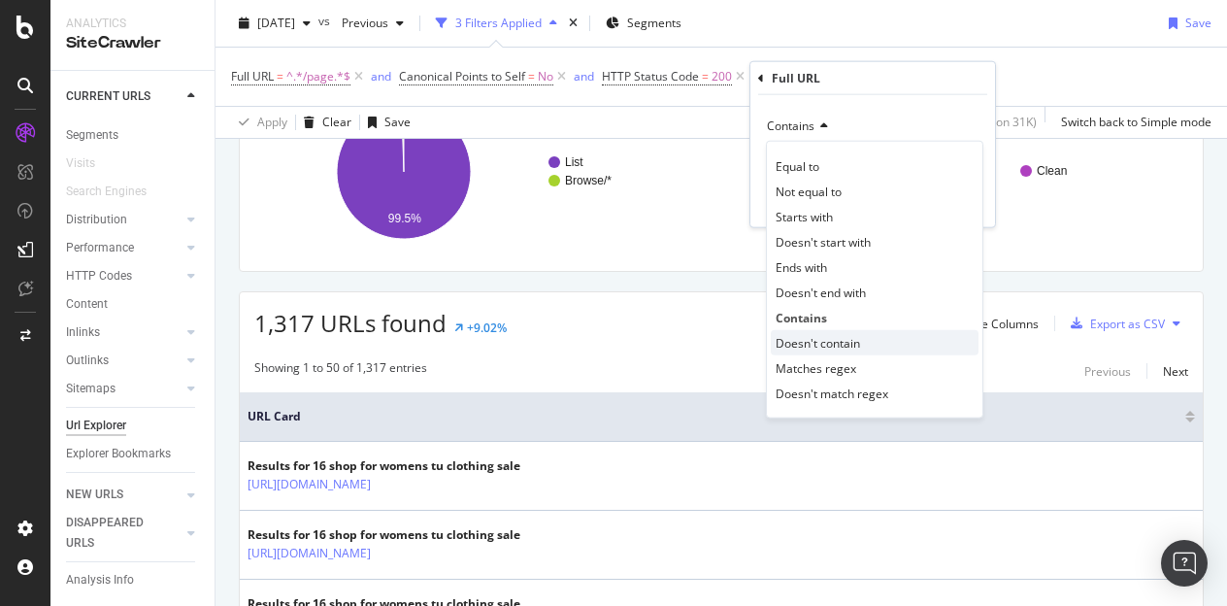
click at [803, 340] on span "Doesn't contain" at bounding box center [818, 342] width 84 height 17
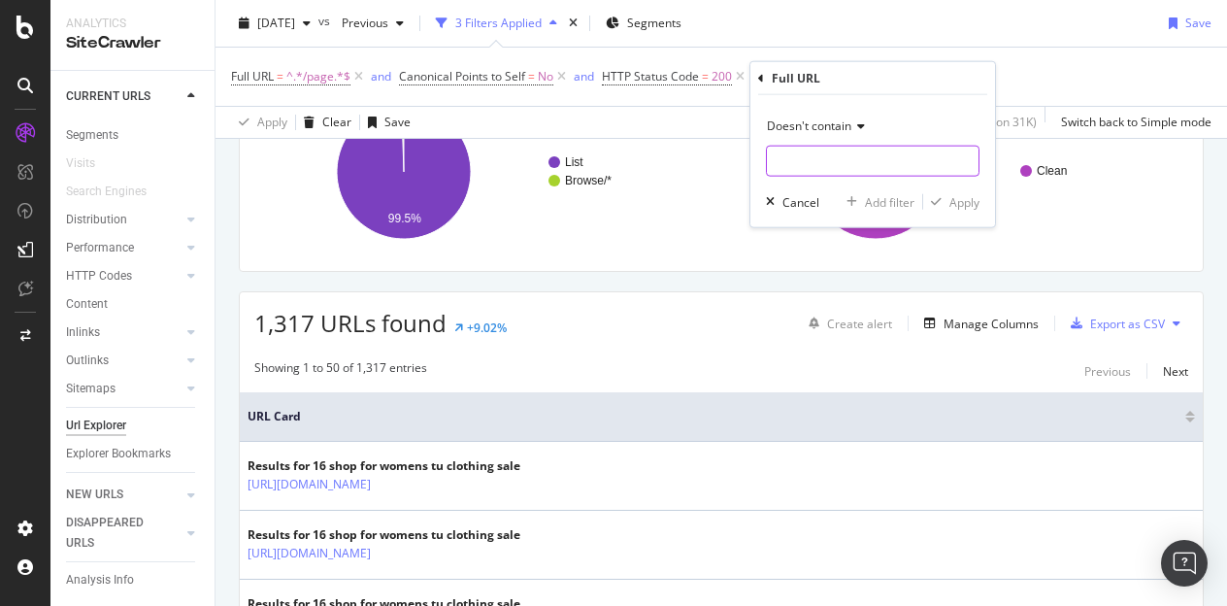
click at [810, 156] on input "text" at bounding box center [873, 161] width 212 height 31
type input ","
click at [962, 203] on div "Apply" at bounding box center [964, 201] width 30 height 17
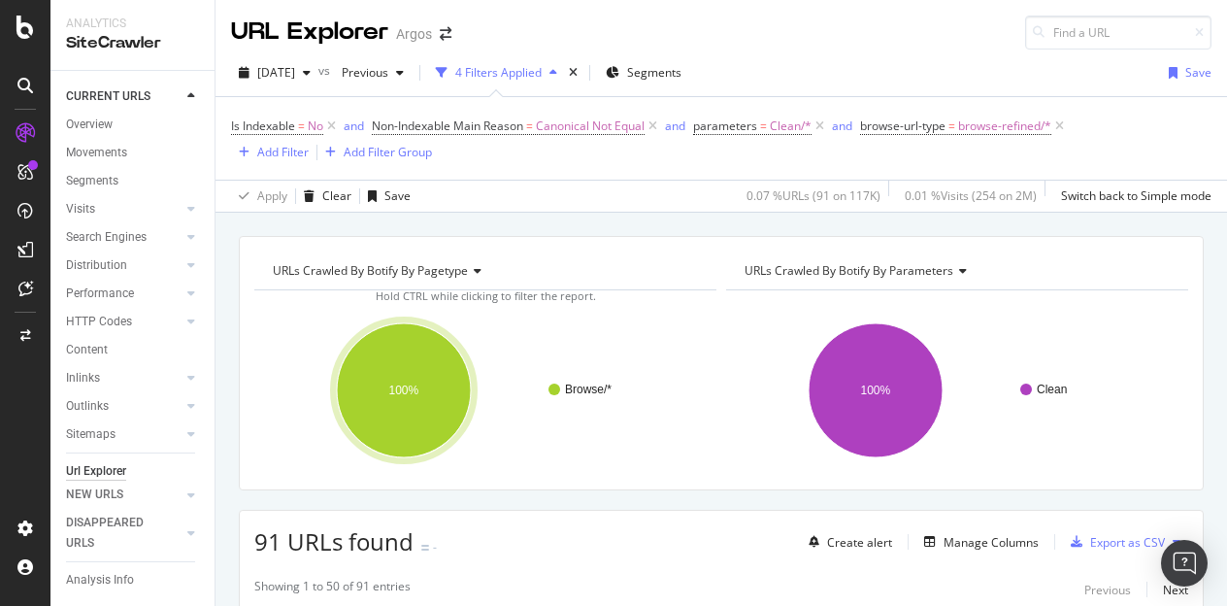
drag, startPoint x: 651, startPoint y: 121, endPoint x: 548, endPoint y: 28, distance: 139.6
click at [546, 116] on span "Non-Indexable Main Reason = Canonical Not Equal" at bounding box center [516, 126] width 289 height 27
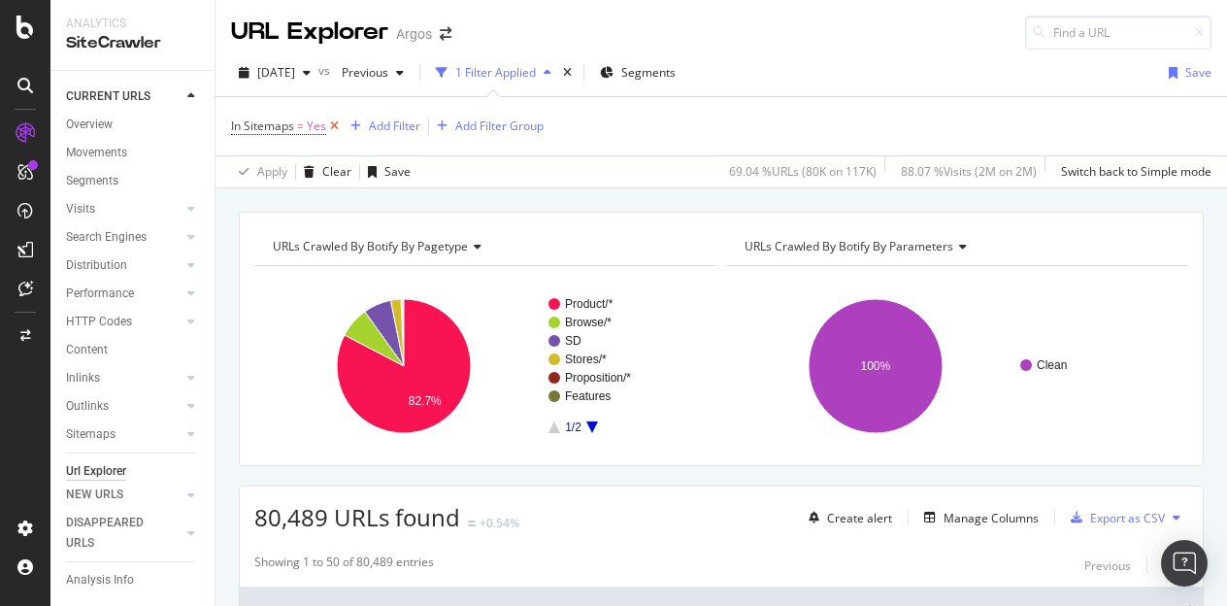
click at [338, 123] on icon at bounding box center [334, 125] width 17 height 19
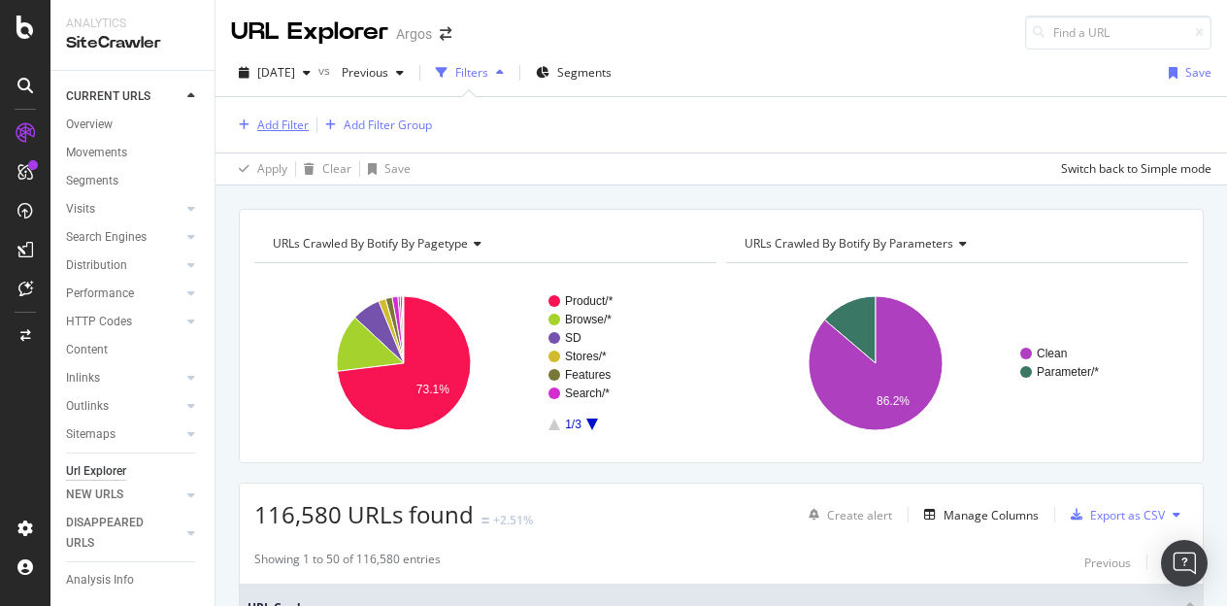
click at [297, 123] on div "Add Filter" at bounding box center [282, 124] width 51 height 17
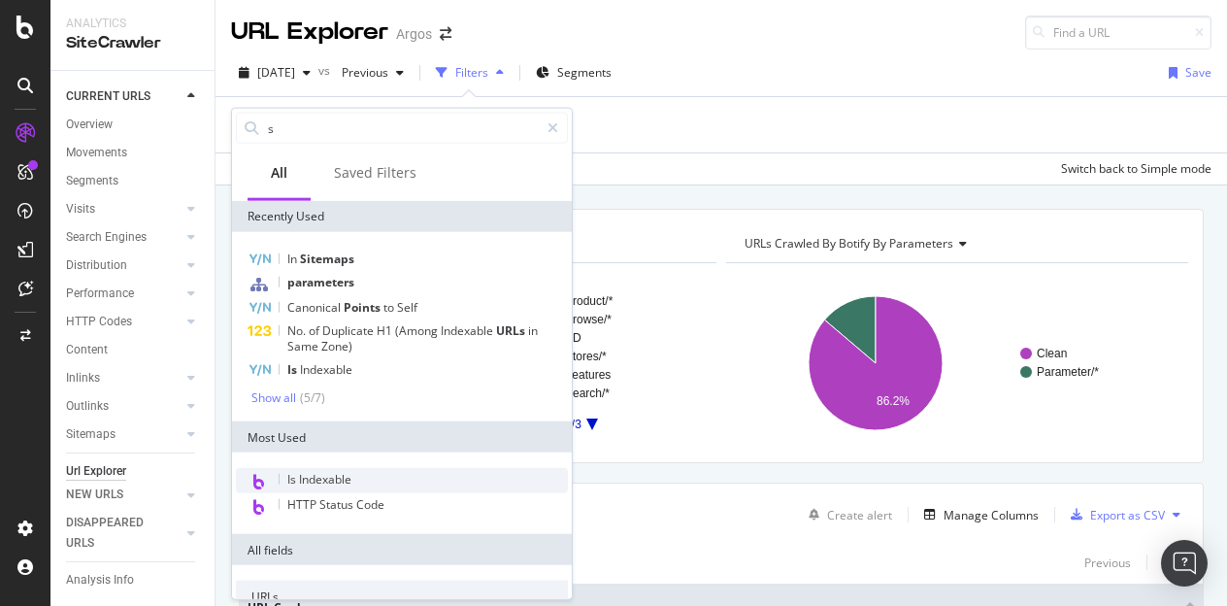
click at [342, 479] on span "Is Indexable" at bounding box center [319, 479] width 64 height 17
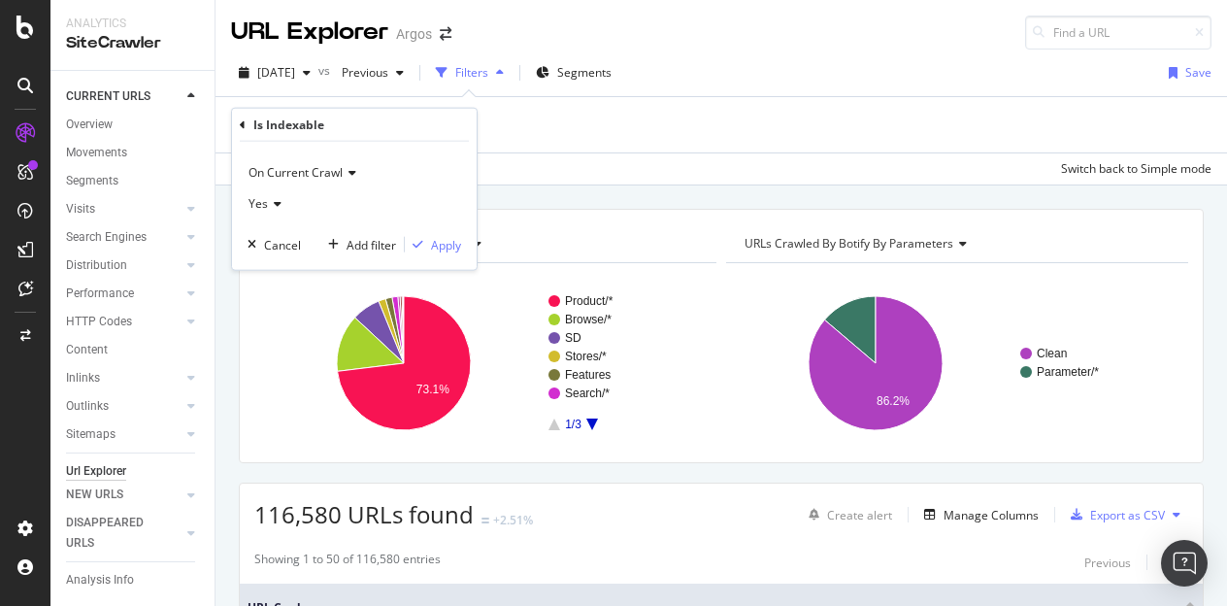
click at [275, 201] on icon at bounding box center [275, 204] width 14 height 12
click at [267, 258] on div "No" at bounding box center [356, 268] width 208 height 25
click at [441, 245] on div "Apply" at bounding box center [446, 244] width 30 height 17
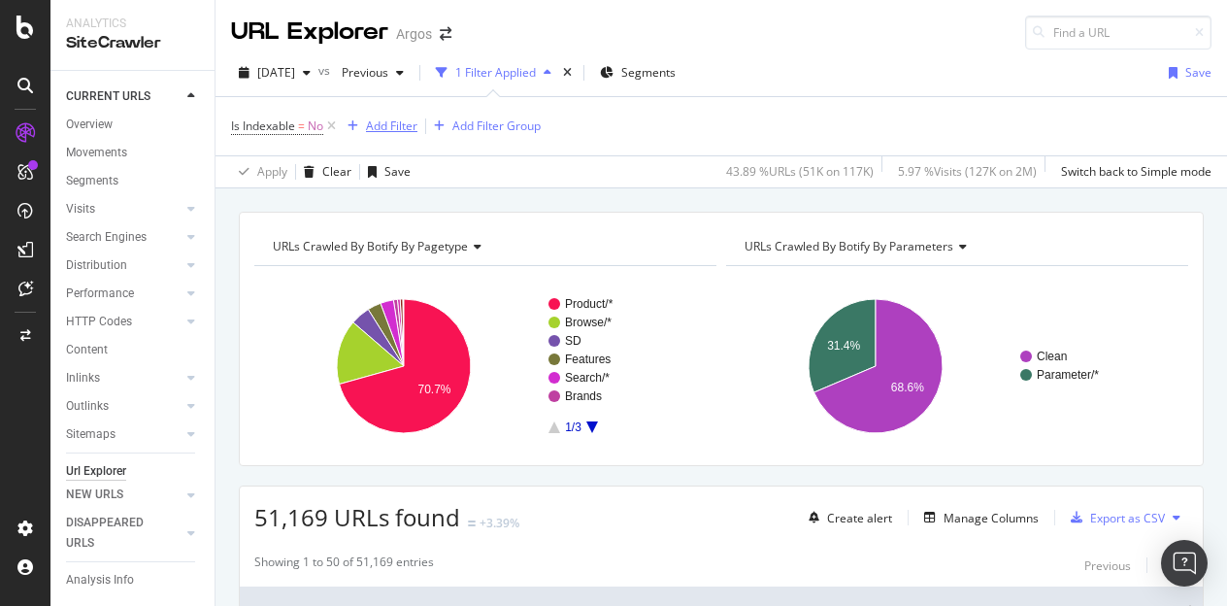
click at [392, 125] on div "Add Filter" at bounding box center [391, 125] width 51 height 17
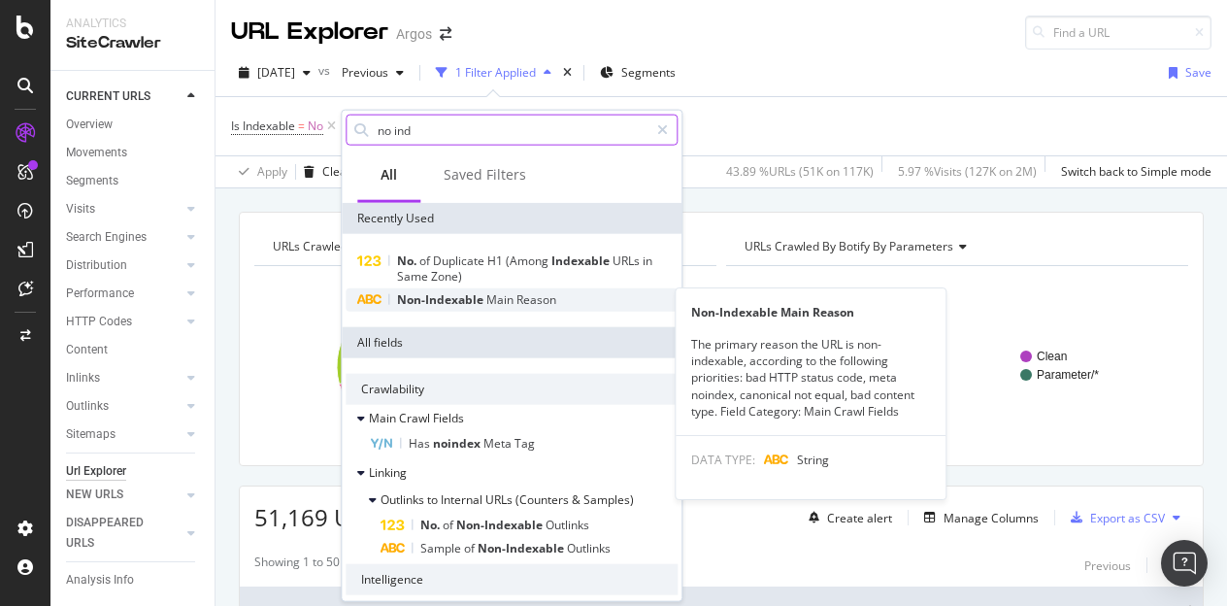
type input "no ind"
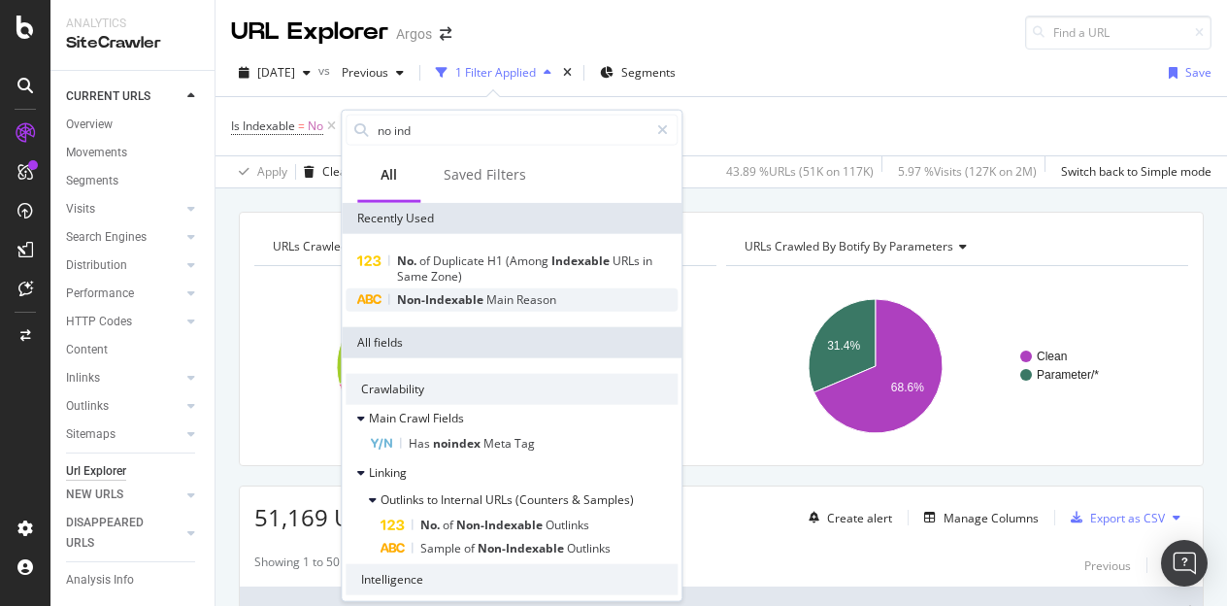
click at [513, 299] on span "Main" at bounding box center [501, 299] width 30 height 17
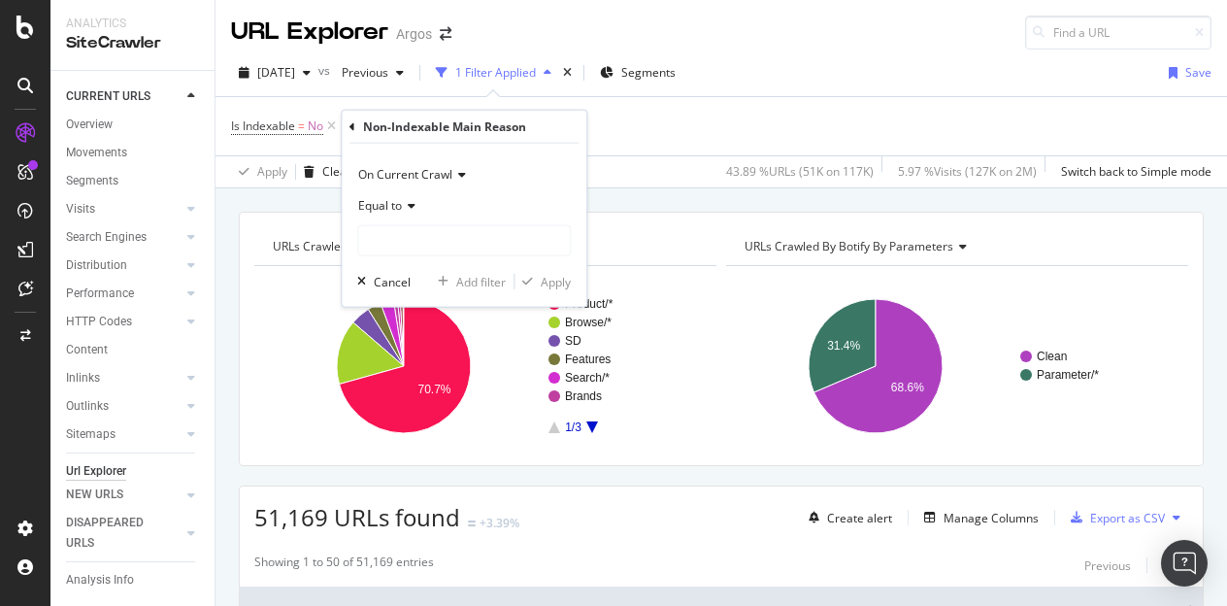
click at [385, 197] on span "Equal to" at bounding box center [380, 205] width 44 height 17
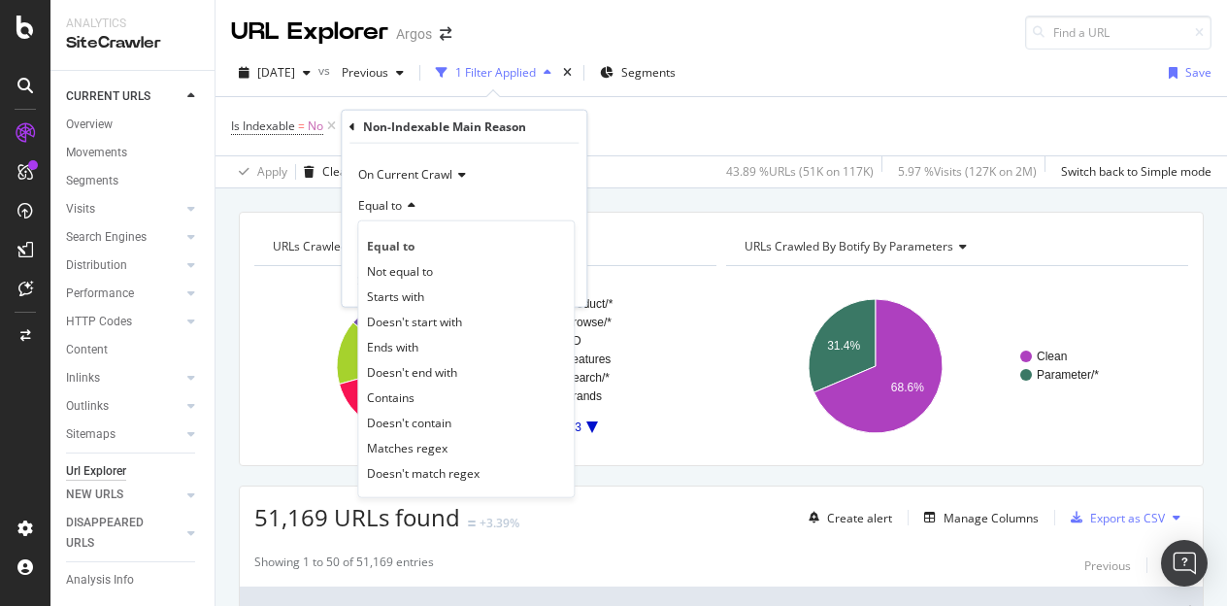
click at [629, 108] on div "Is Indexable = No Add Filter Add Filter Group" at bounding box center [721, 126] width 981 height 58
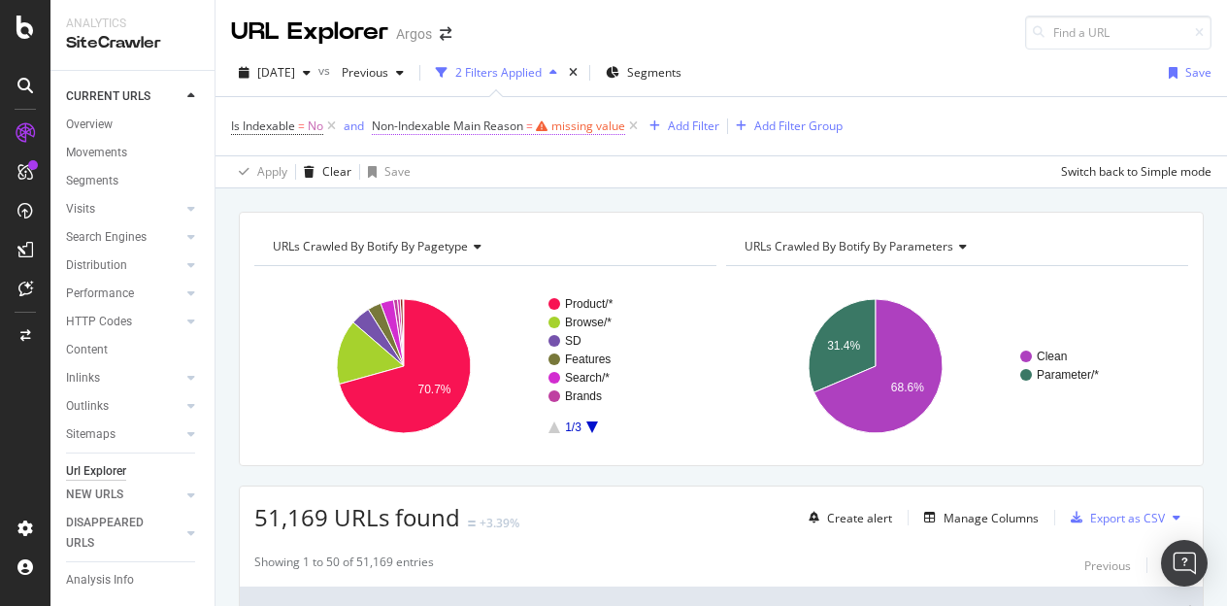
click at [596, 123] on div "missing value" at bounding box center [588, 125] width 74 height 17
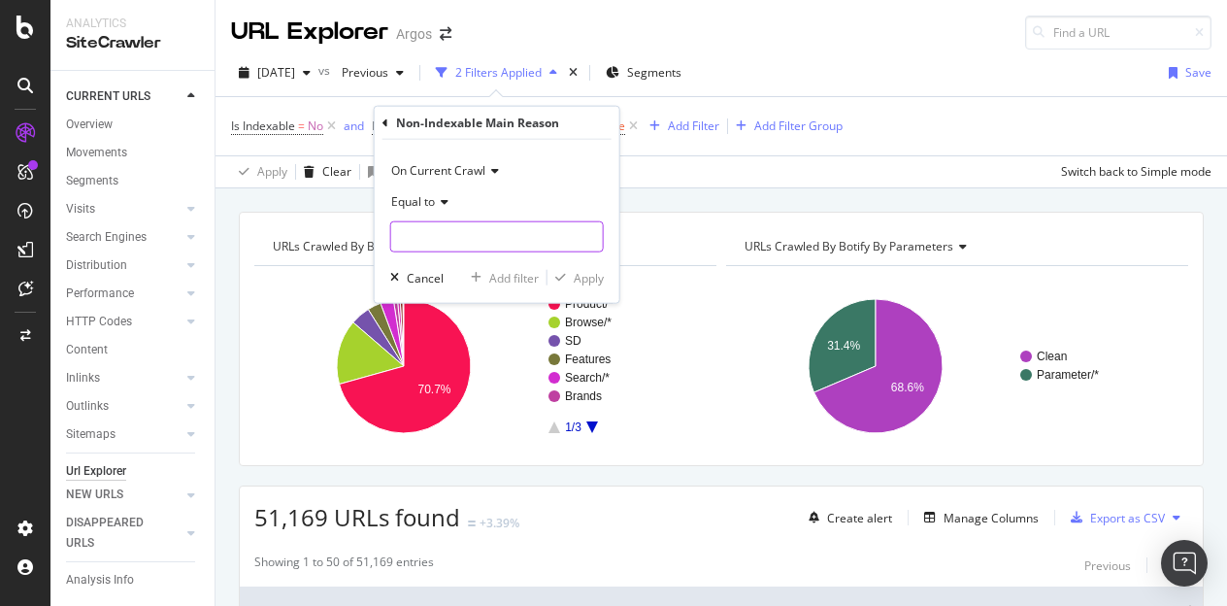
click at [432, 228] on input "text" at bounding box center [497, 236] width 212 height 31
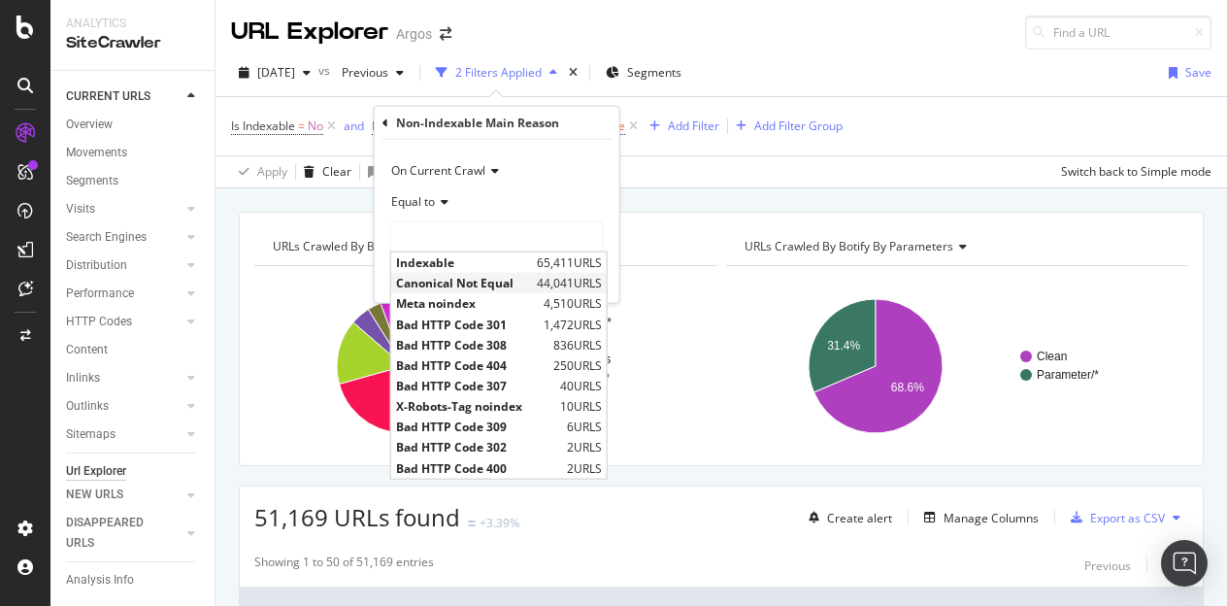
click at [474, 279] on span "Canonical Not Equal" at bounding box center [464, 283] width 136 height 17
type input "Canonical Not Equal"
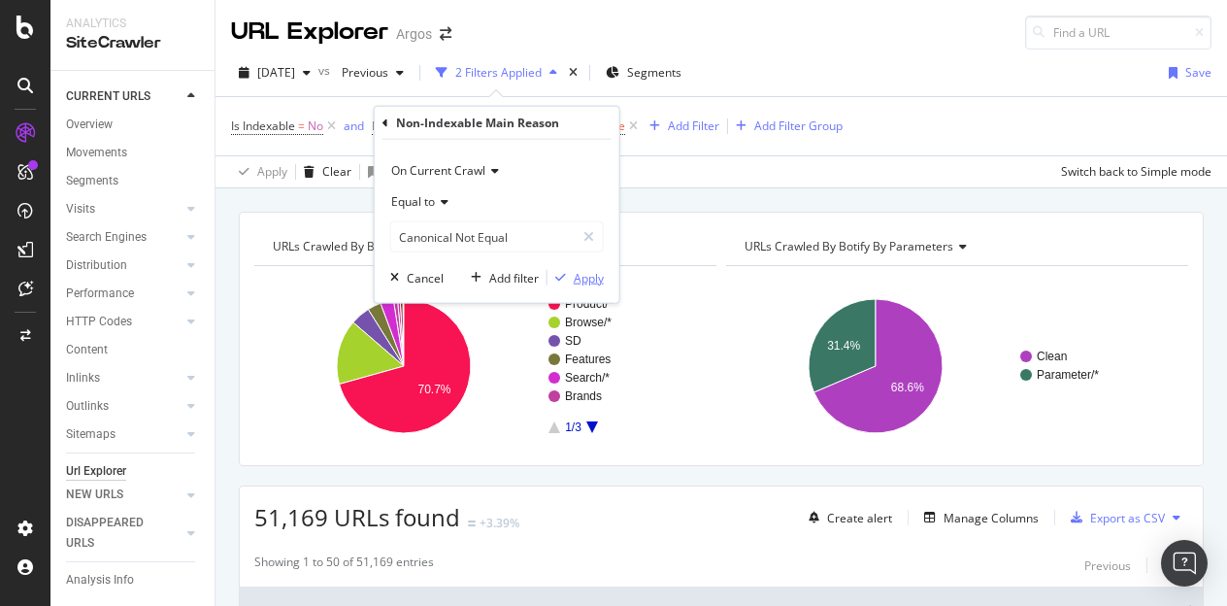
click at [589, 276] on div "Apply" at bounding box center [589, 277] width 30 height 17
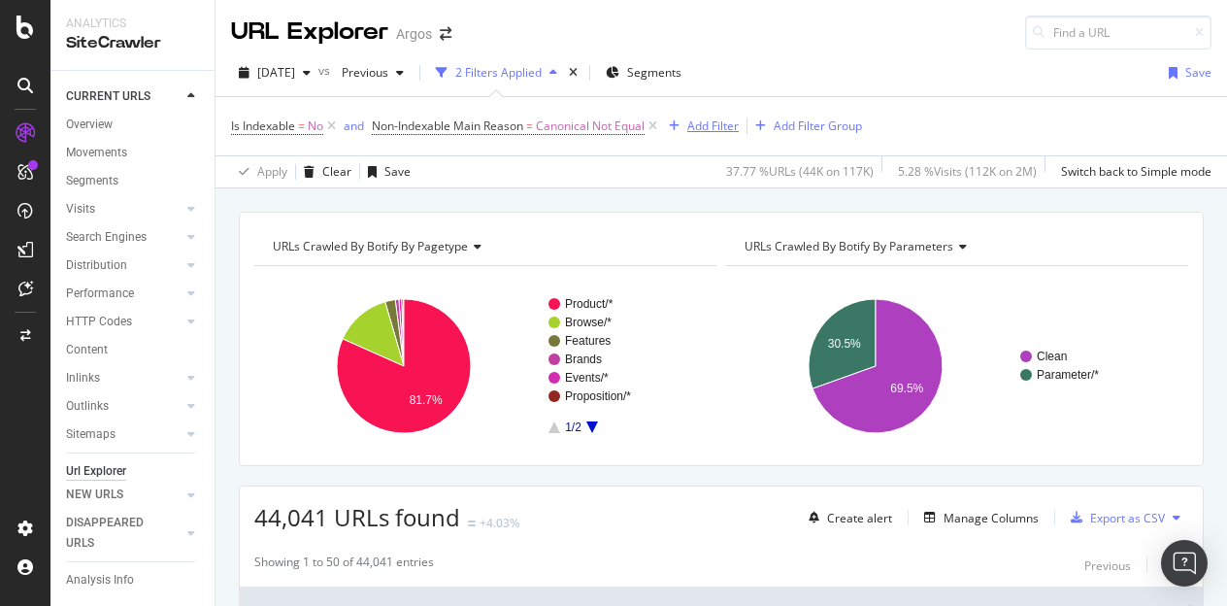
click at [715, 121] on div "Add Filter" at bounding box center [712, 125] width 51 height 17
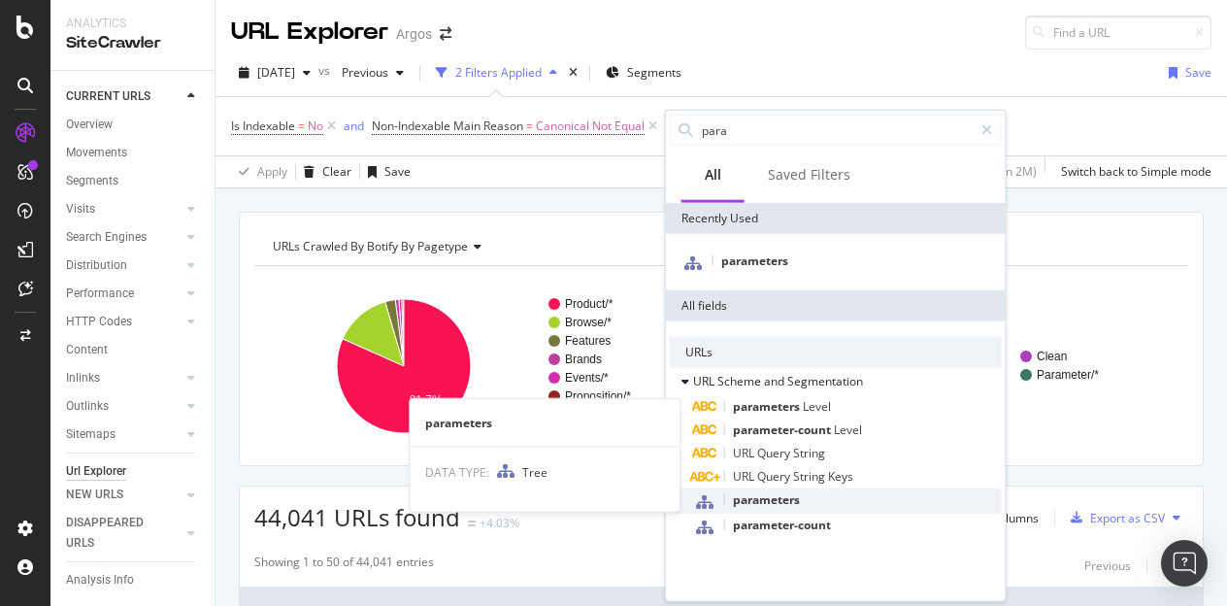
type input "para"
click at [789, 500] on span "parameters" at bounding box center [766, 499] width 67 height 17
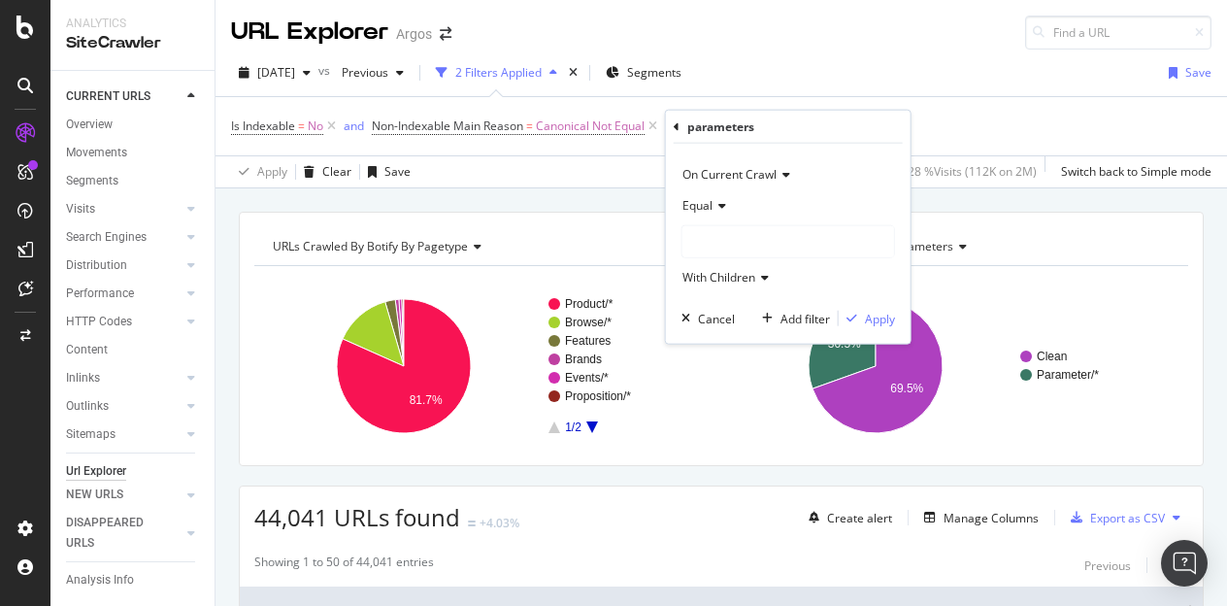
click at [708, 236] on div at bounding box center [788, 241] width 212 height 31
click at [716, 277] on span "Clean" at bounding box center [717, 281] width 31 height 17
click at [878, 318] on div "Apply" at bounding box center [880, 318] width 30 height 17
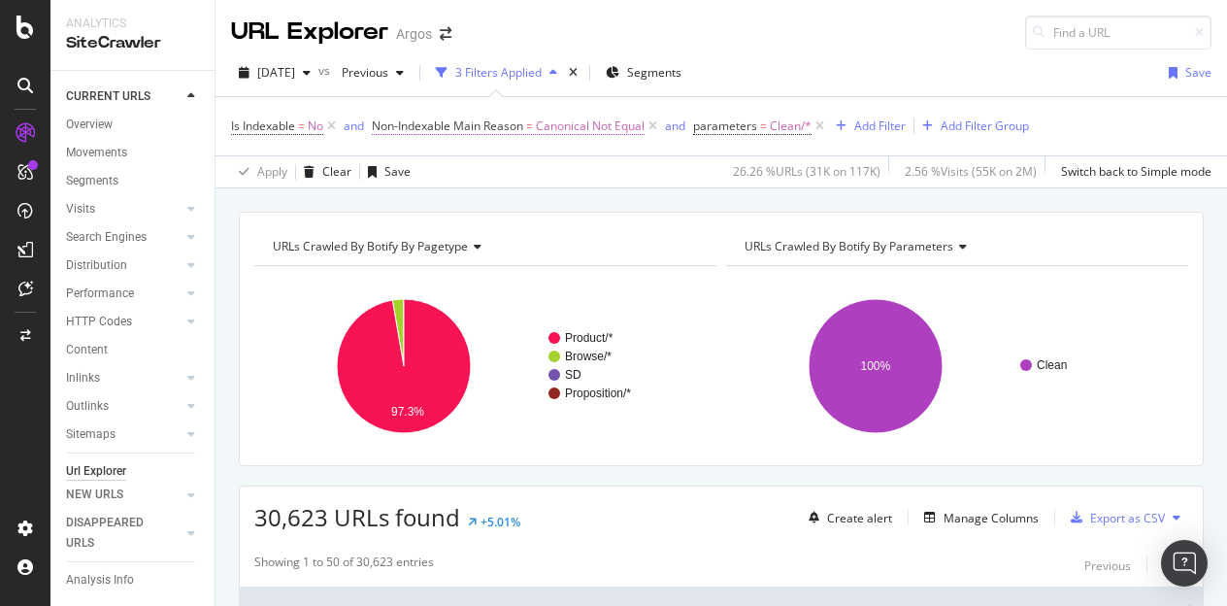
click at [603, 127] on span "Canonical Not Equal" at bounding box center [590, 126] width 109 height 27
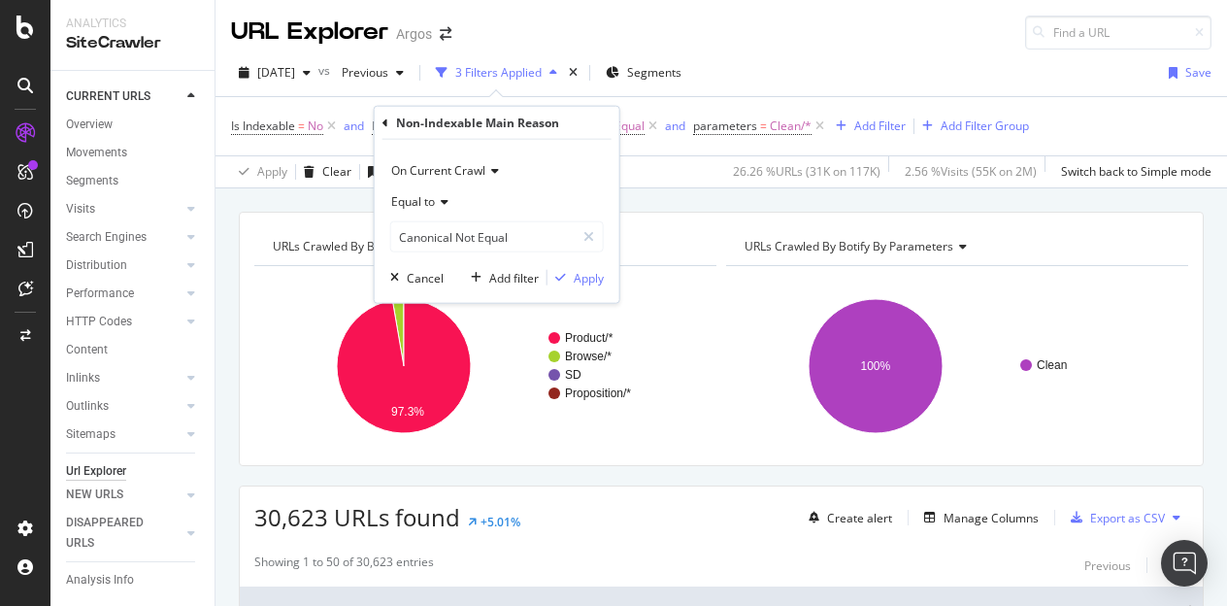
drag, startPoint x: 736, startPoint y: 34, endPoint x: 690, endPoint y: 5, distance: 54.1
click at [732, 30] on div "URL Explorer Argos" at bounding box center [722, 25] width 1012 height 50
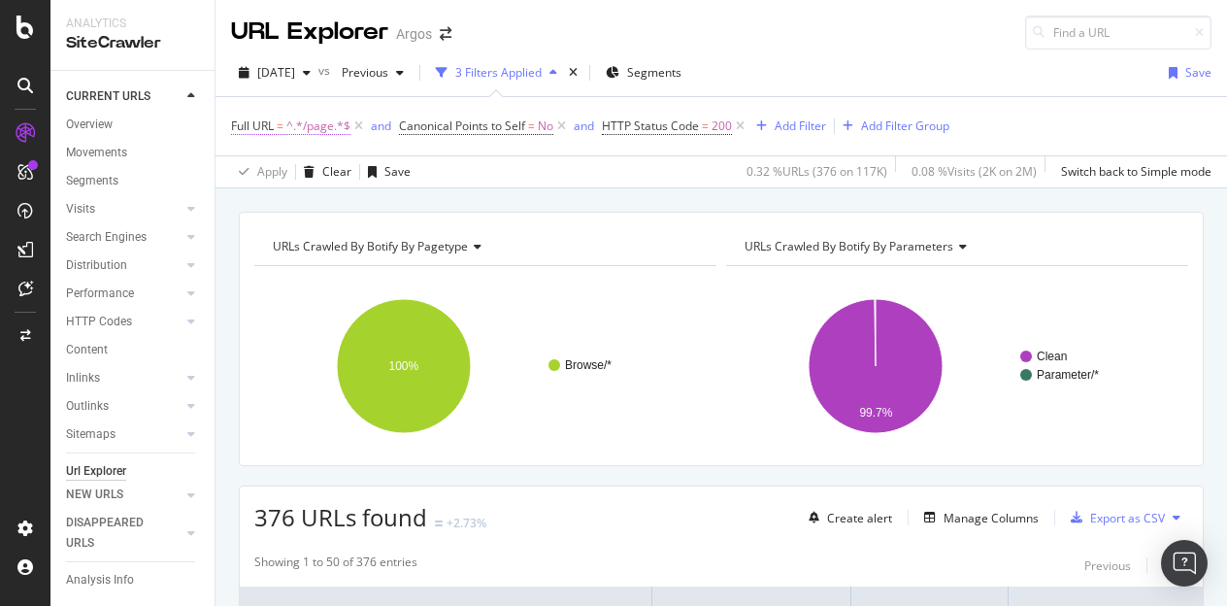
click at [334, 124] on span "^.*/page.*$" at bounding box center [318, 126] width 64 height 27
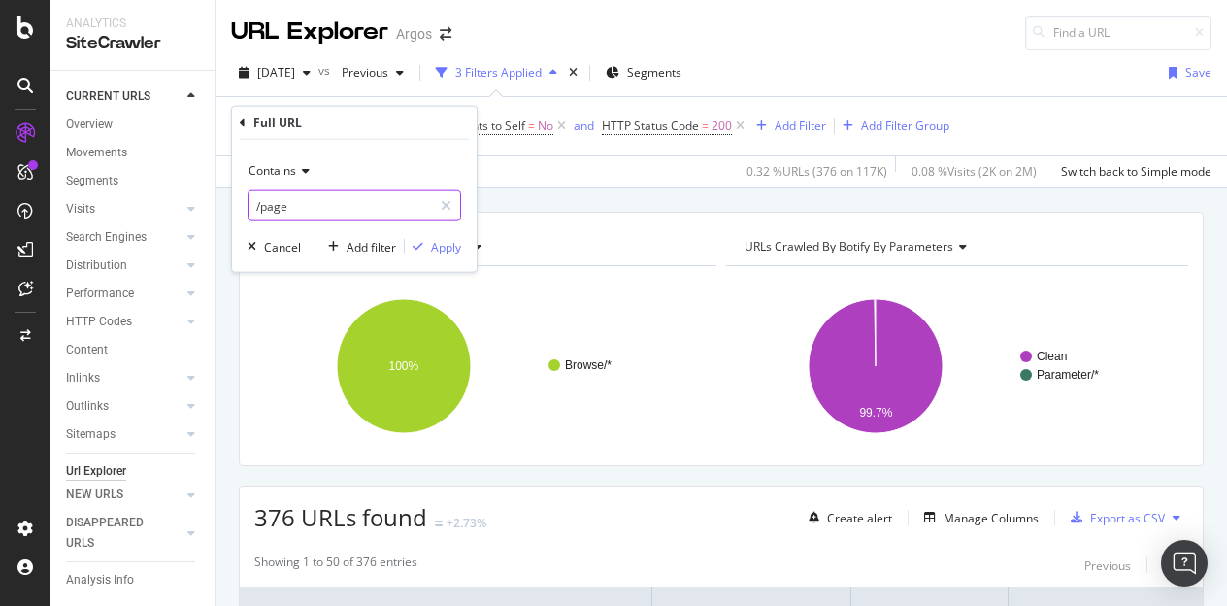
click at [350, 209] on input "/page" at bounding box center [340, 205] width 183 height 31
click at [562, 193] on div "URLs Crawled By Botify By pagetype Chart (by Value) Table Expand Export as CSV …" at bounding box center [722, 211] width 1012 height 47
